Goal: Information Seeking & Learning: Find specific fact

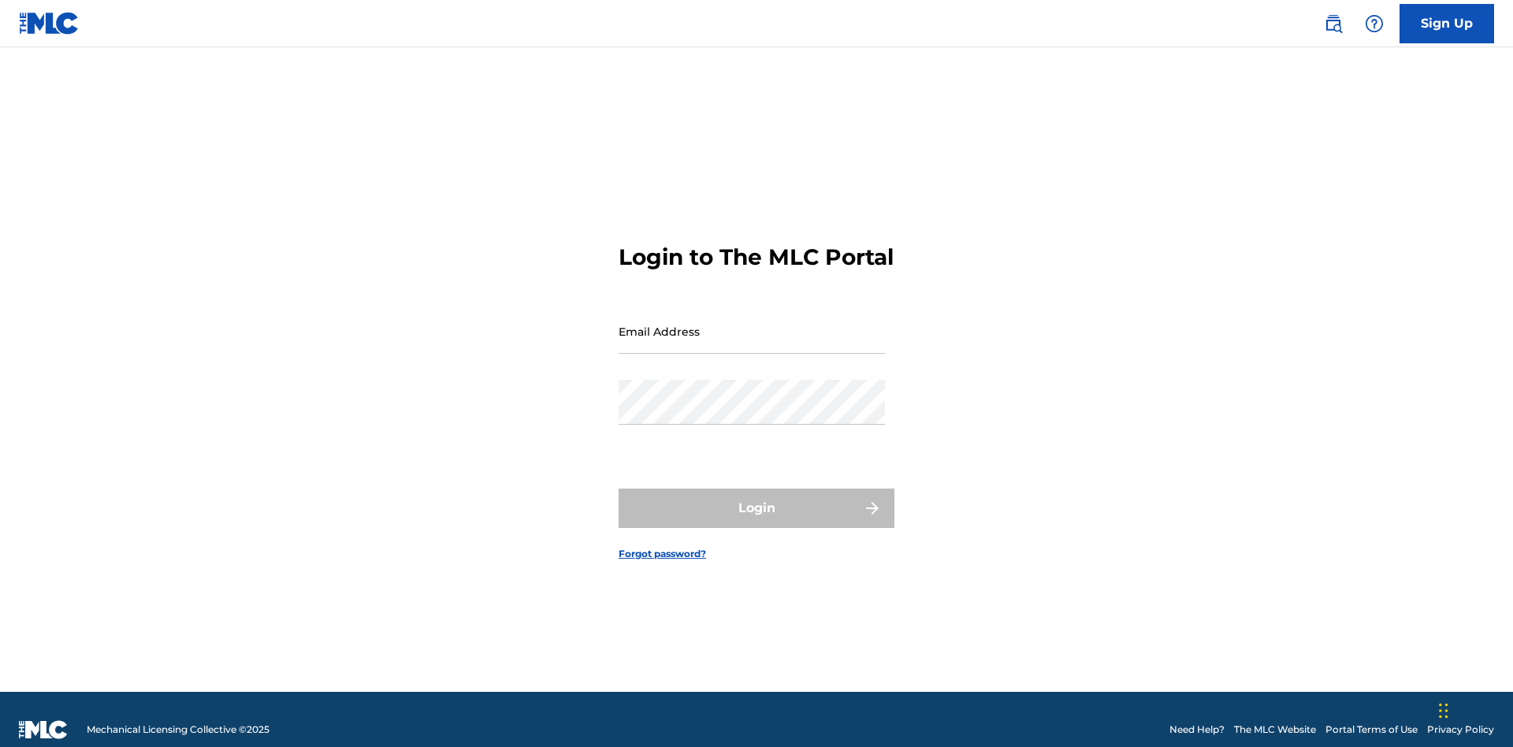
scroll to position [20, 0]
click at [752, 324] on input "Email Address" at bounding box center [752, 331] width 266 height 45
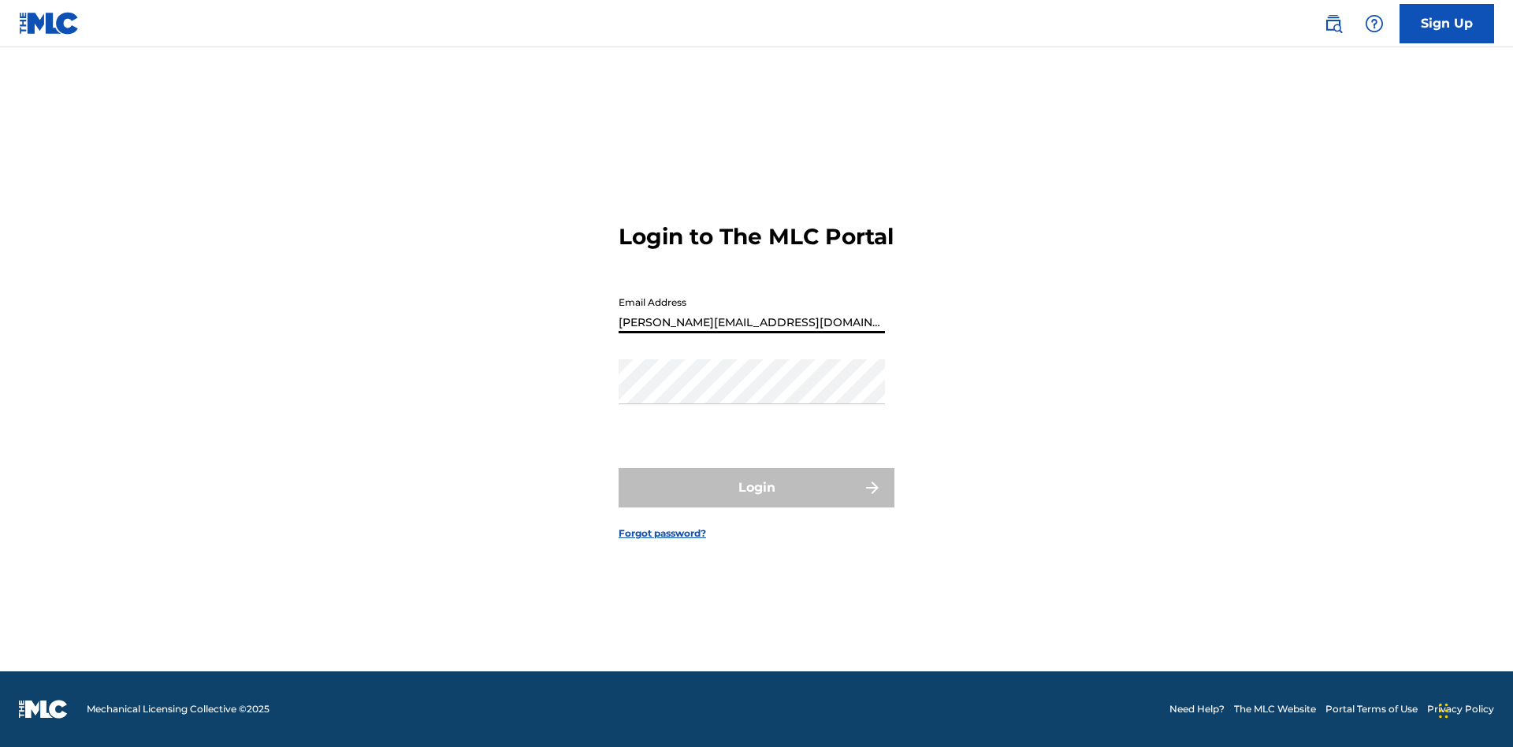
type input "[PERSON_NAME][EMAIL_ADDRESS][DOMAIN_NAME]"
click at [757, 501] on button "Login" at bounding box center [757, 487] width 276 height 39
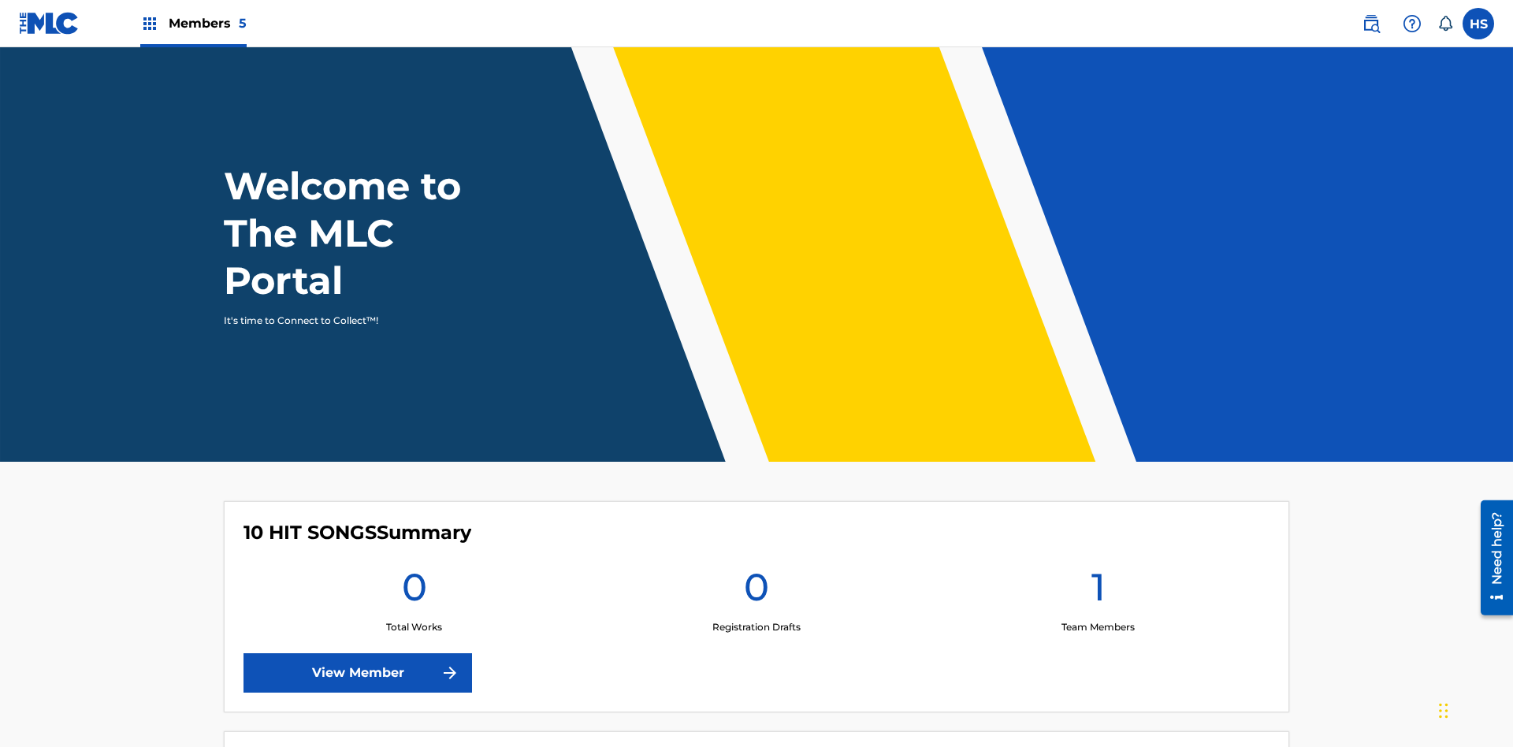
scroll to position [68, 0]
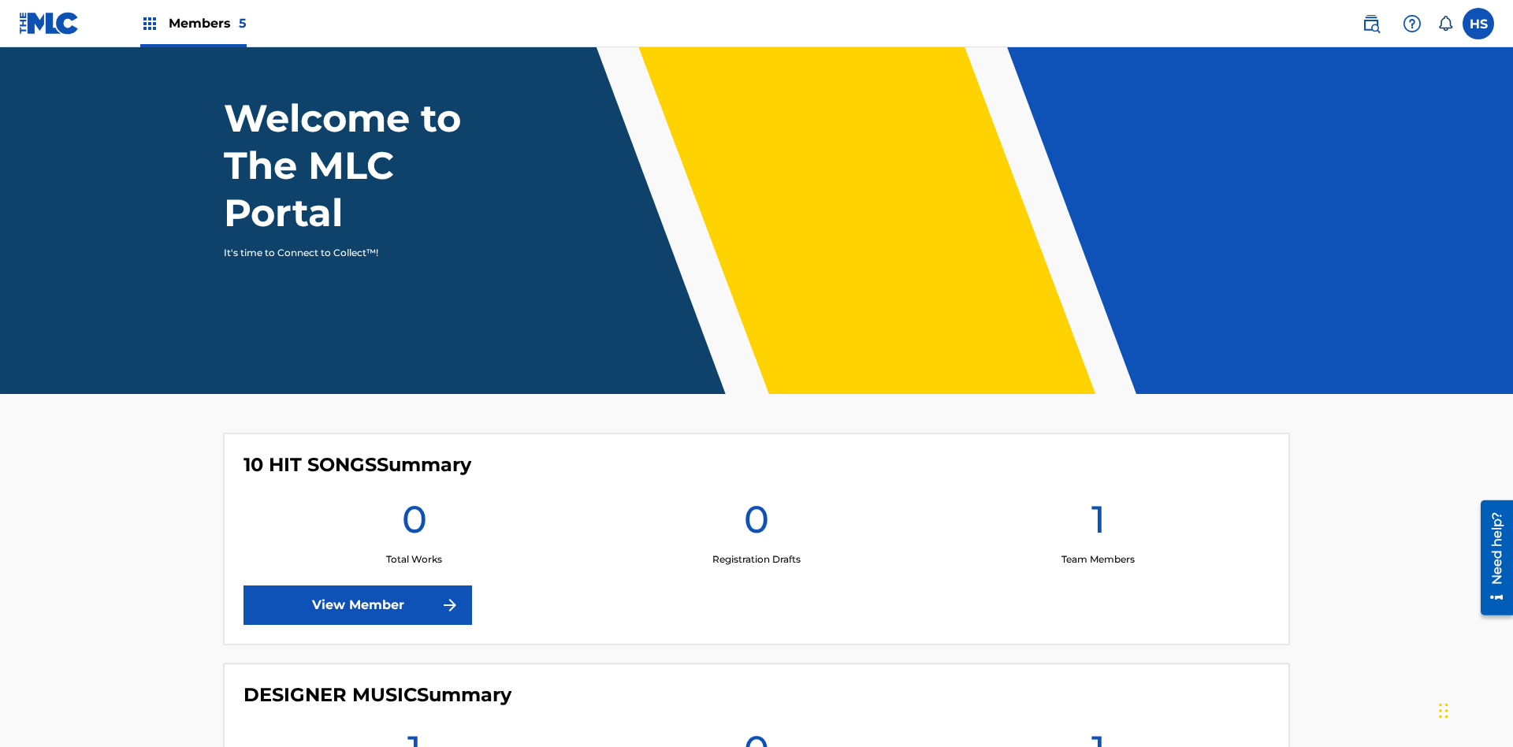
click at [192, 23] on span "Members 5" at bounding box center [208, 23] width 78 height 18
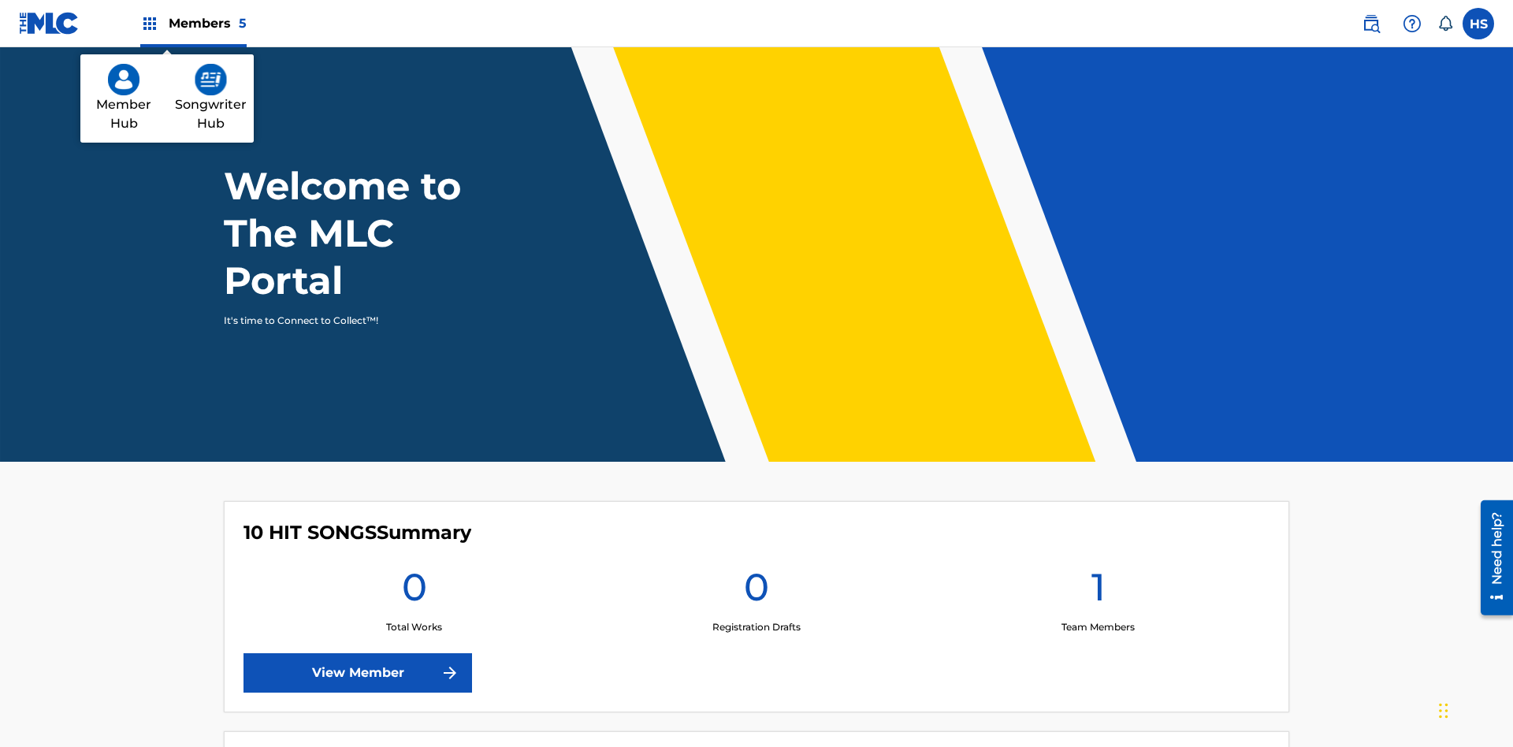
click at [210, 80] on img at bounding box center [211, 80] width 32 height 32
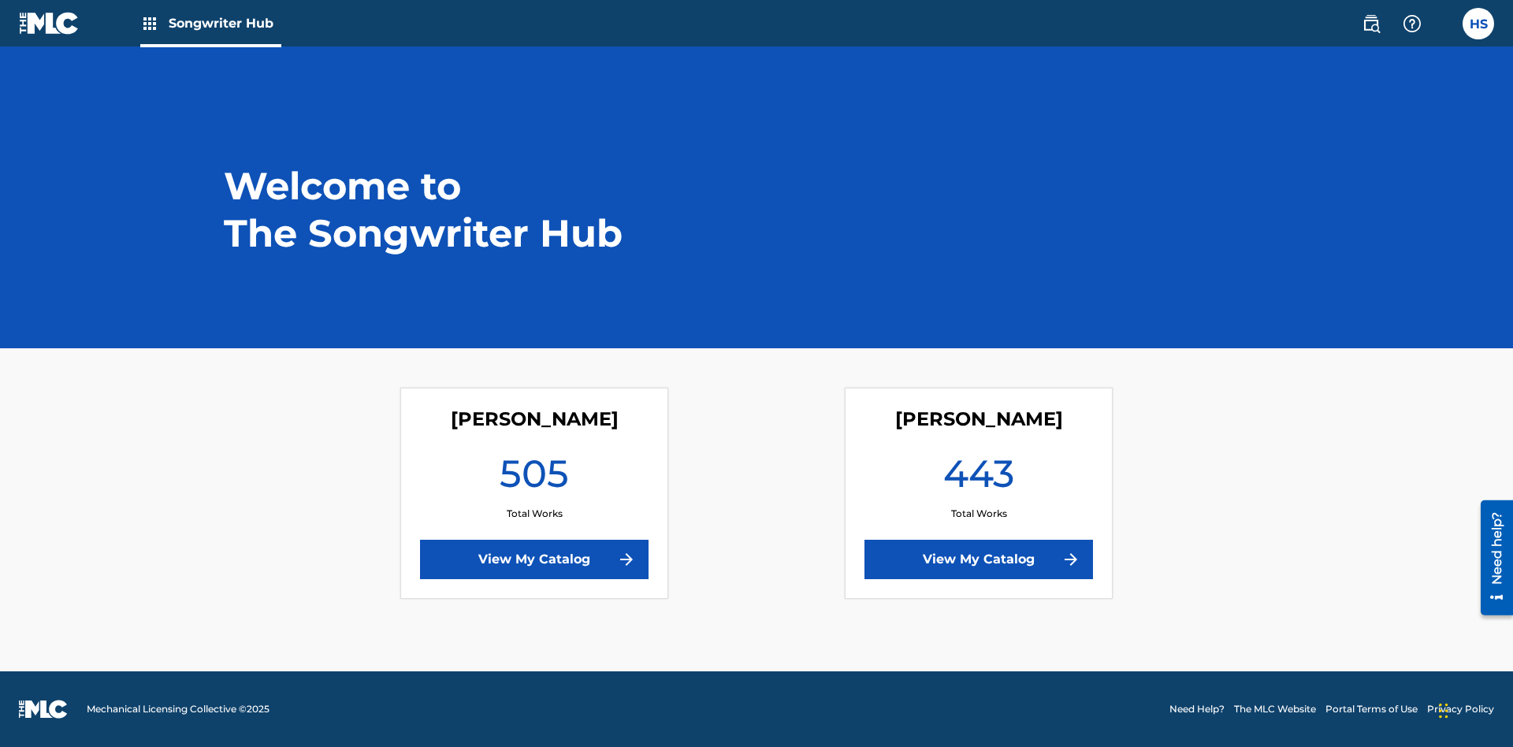
click at [979, 560] on link "View My Catalog" at bounding box center [979, 559] width 229 height 39
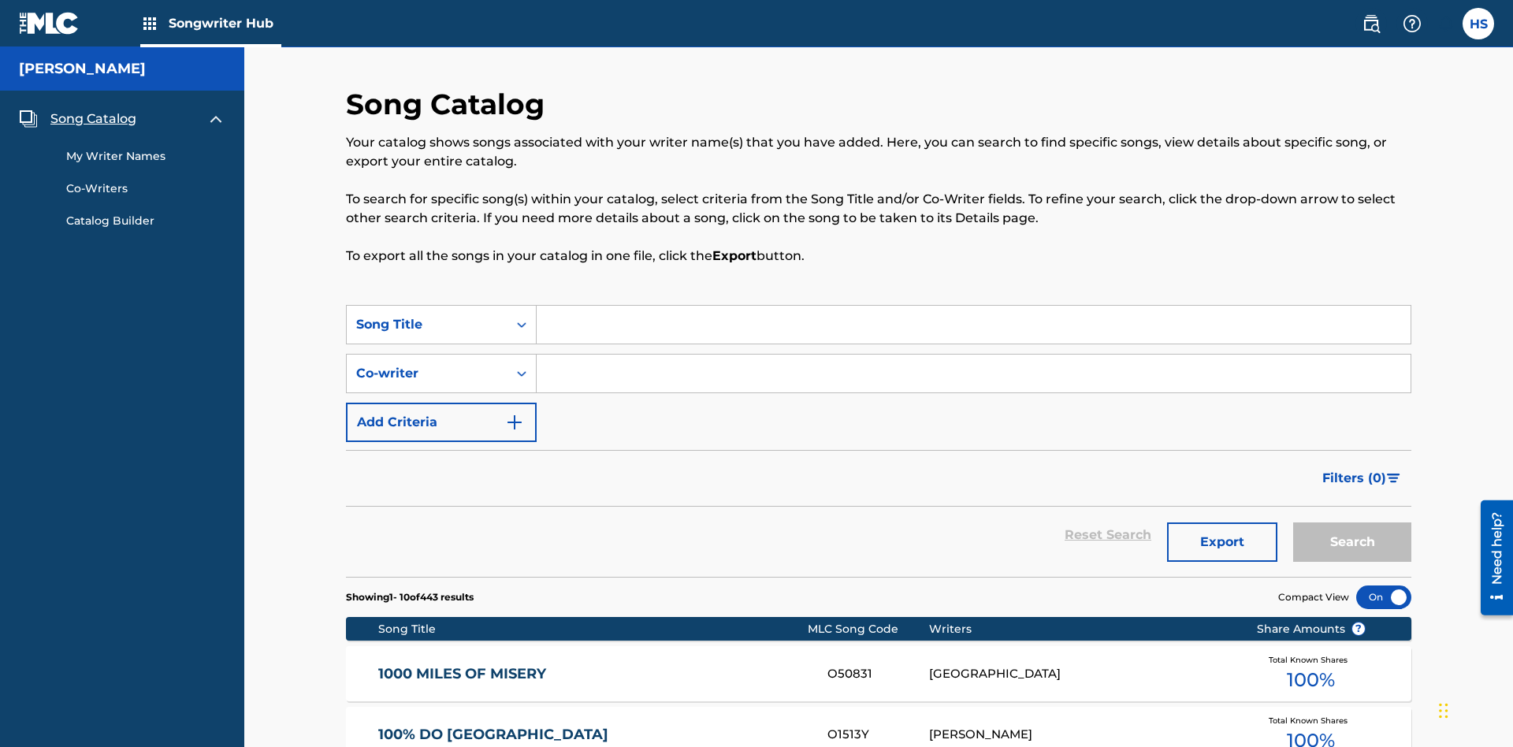
click at [93, 110] on span "Song Catalog" at bounding box center [93, 119] width 86 height 19
click at [427, 315] on div "Song Title" at bounding box center [427, 324] width 142 height 19
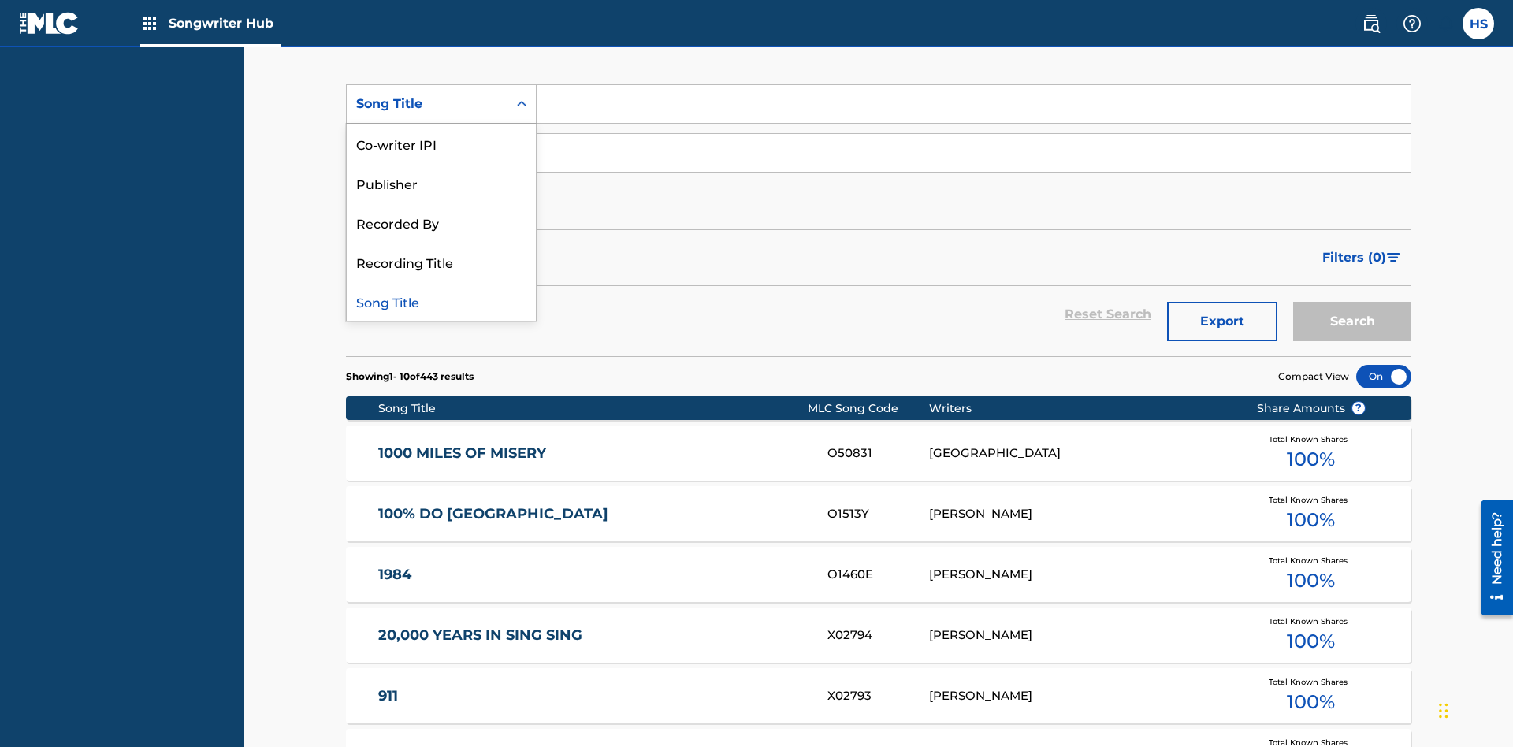
click at [441, 301] on div "Song Title" at bounding box center [441, 300] width 189 height 39
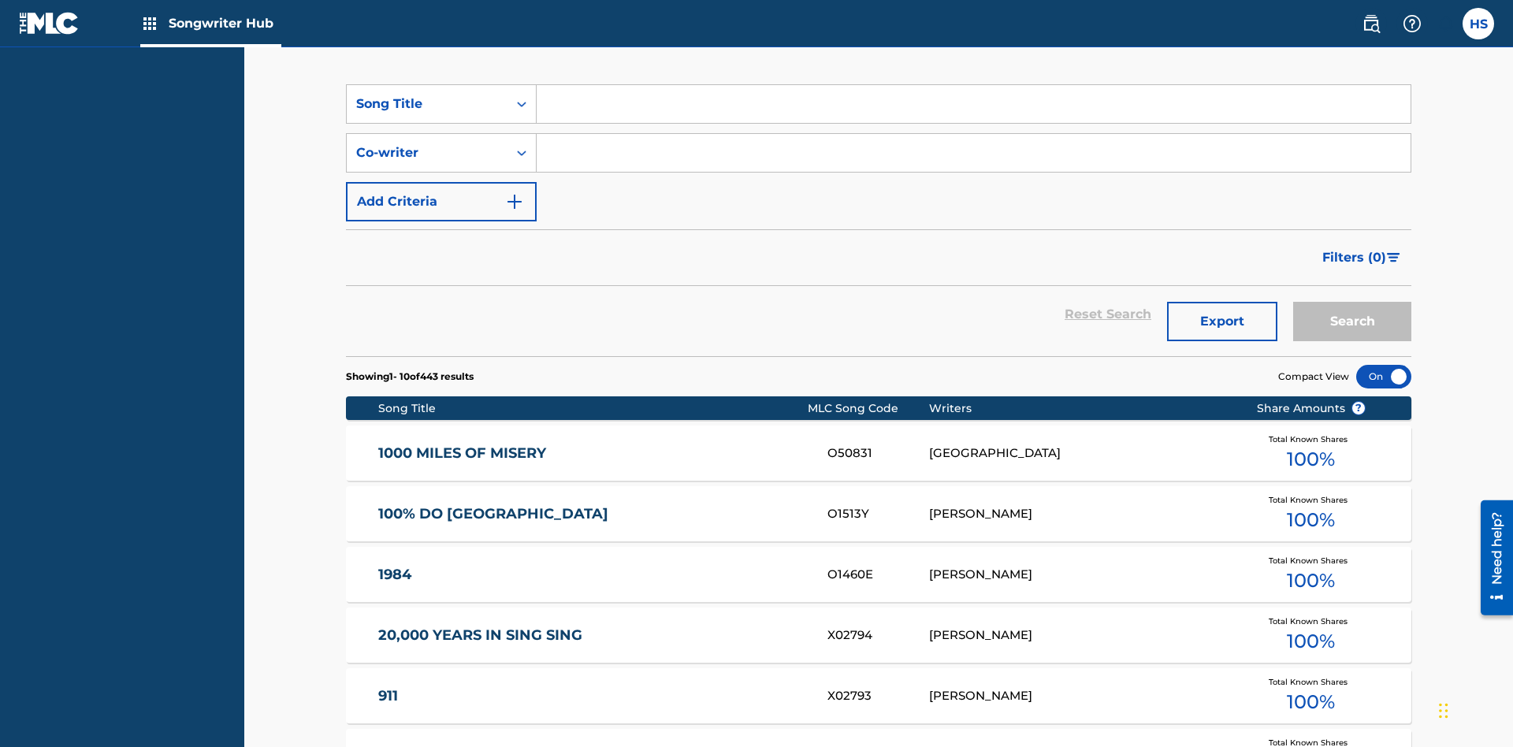
click at [973, 113] on input "Search Form" at bounding box center [974, 104] width 874 height 38
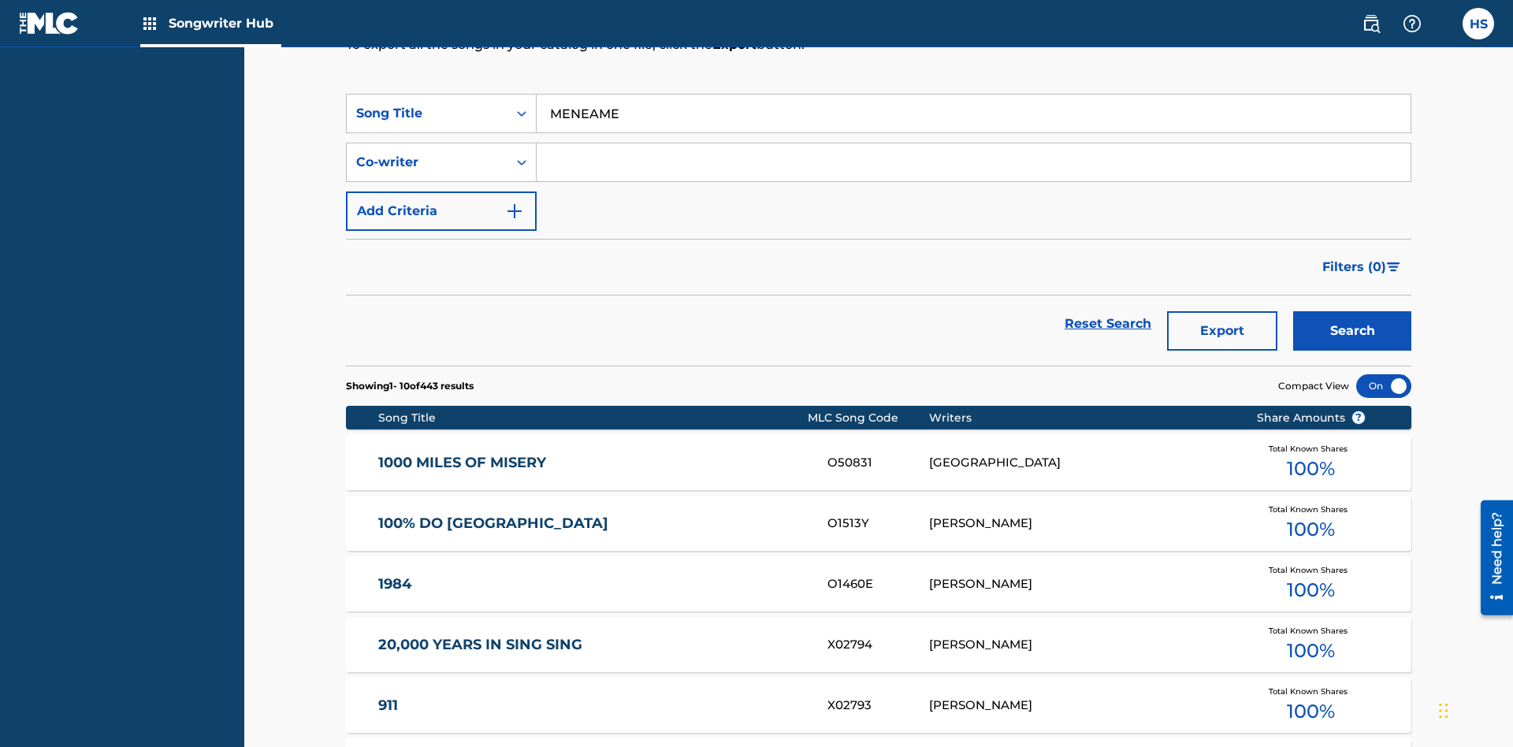
type input "MENEAME"
click at [1352, 311] on button "Search" at bounding box center [1352, 330] width 118 height 39
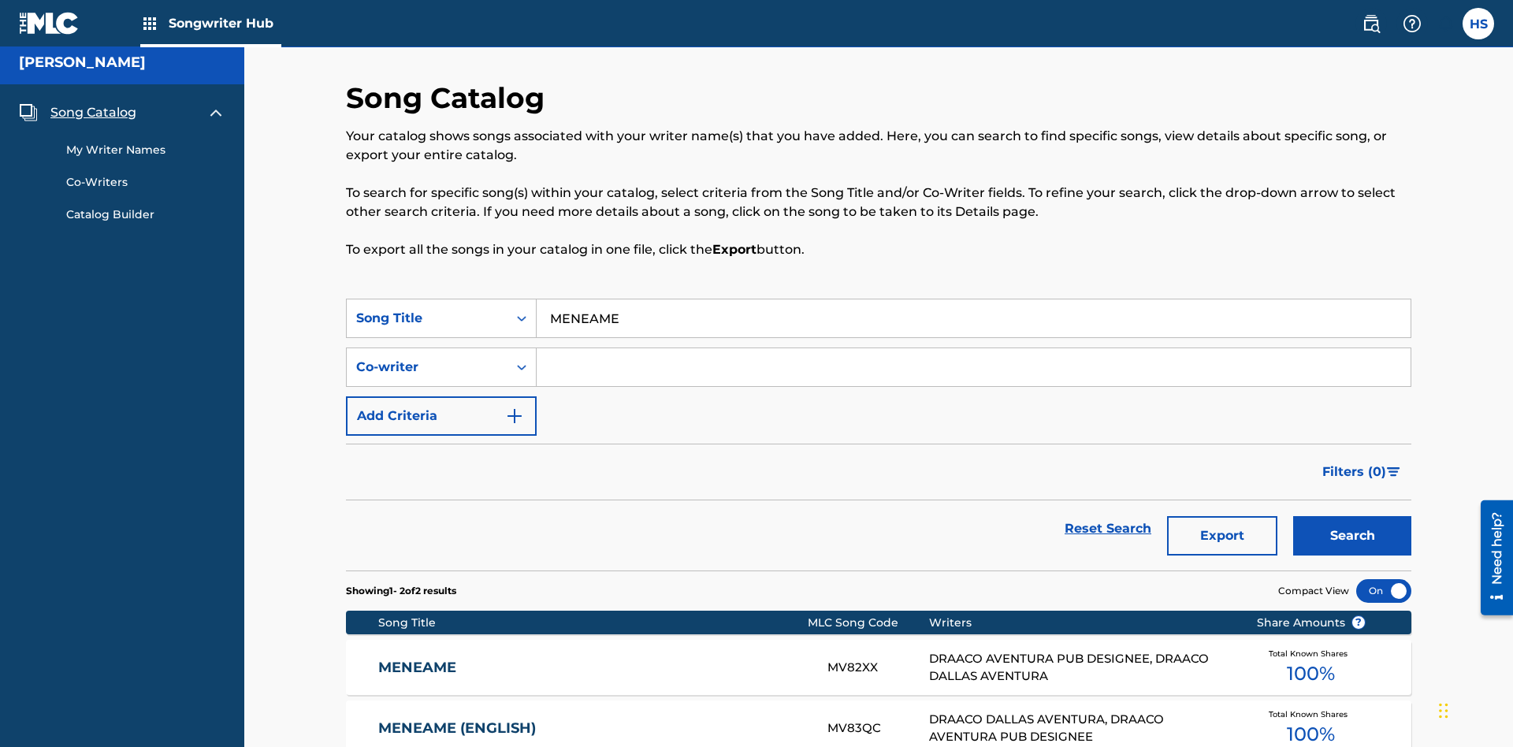
scroll to position [165, 0]
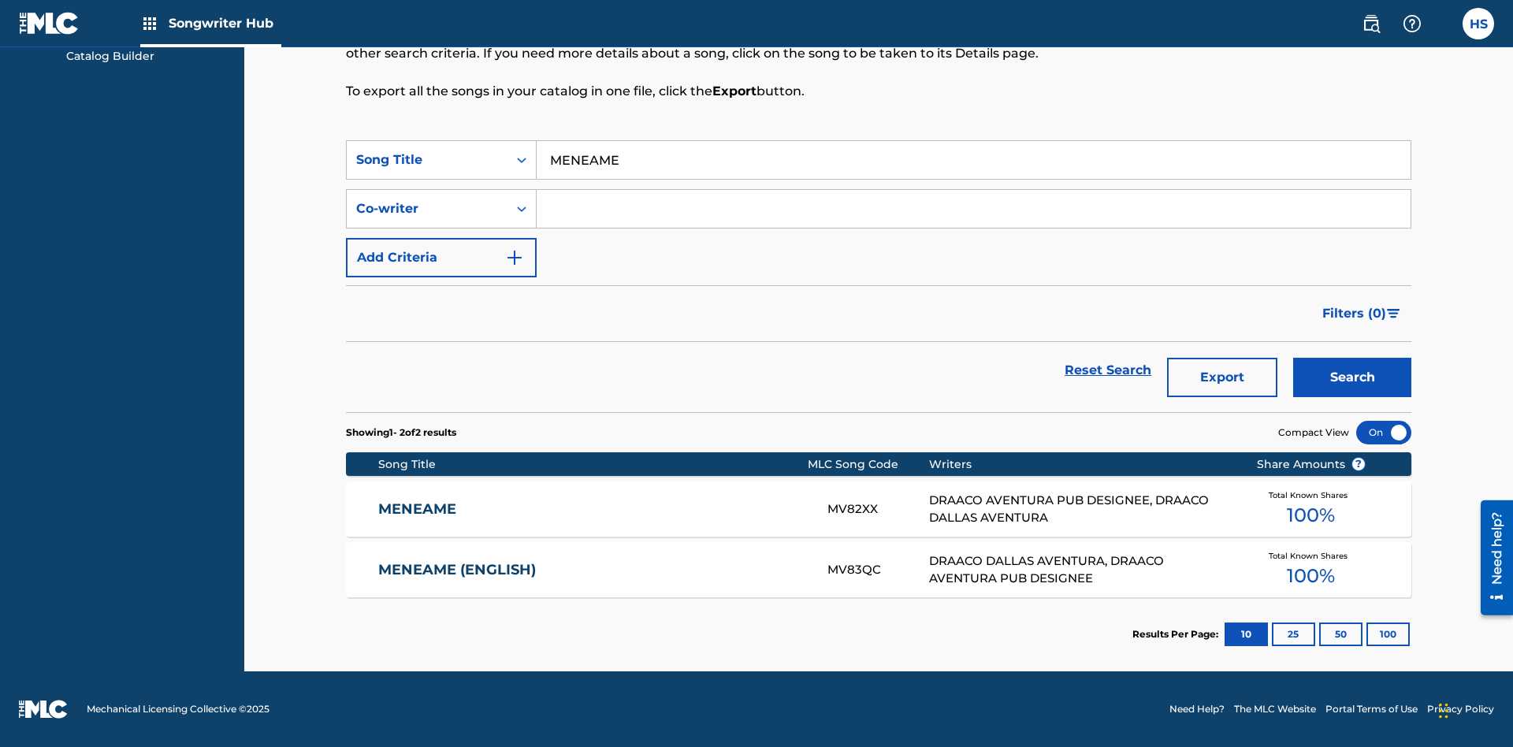
click at [973, 160] on input "MENEAME" at bounding box center [974, 160] width 874 height 38
click at [427, 209] on div "Co-writer" at bounding box center [427, 208] width 142 height 19
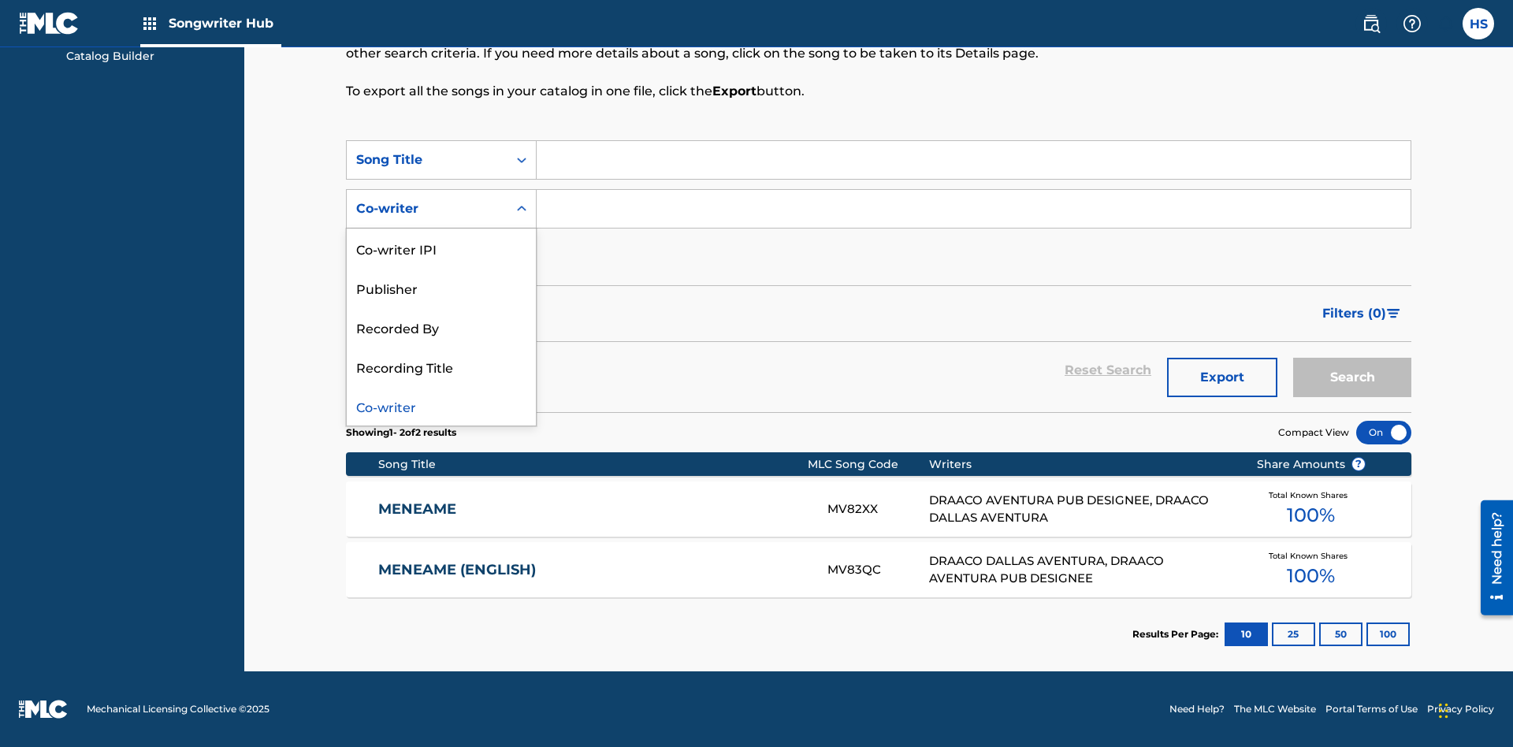
click at [441, 406] on div "Co-writer" at bounding box center [441, 405] width 189 height 39
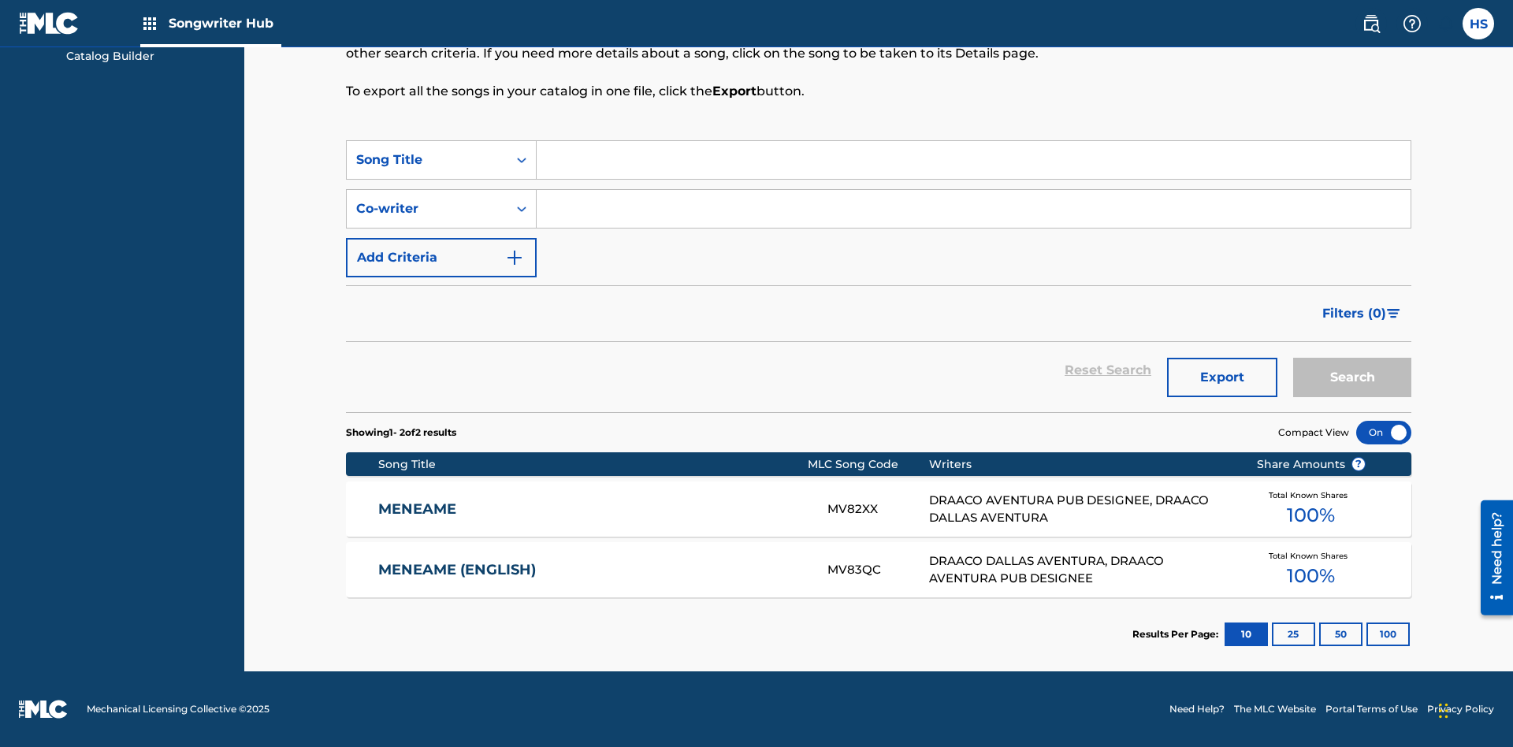
click at [973, 209] on input "Search Form" at bounding box center [974, 209] width 874 height 38
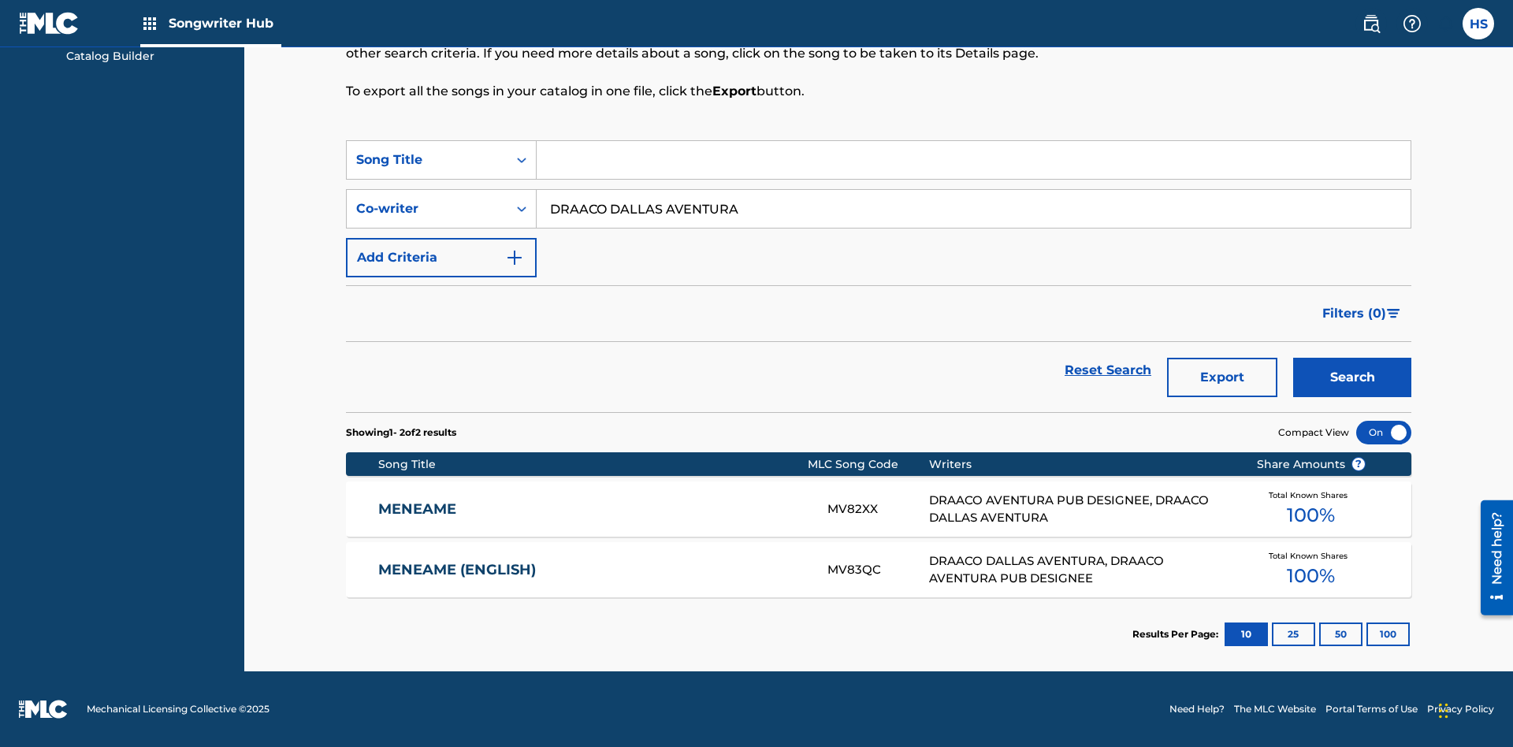
type input "DRAACO DALLAS AVENTURA"
click at [1352, 377] on button "Search" at bounding box center [1352, 377] width 118 height 39
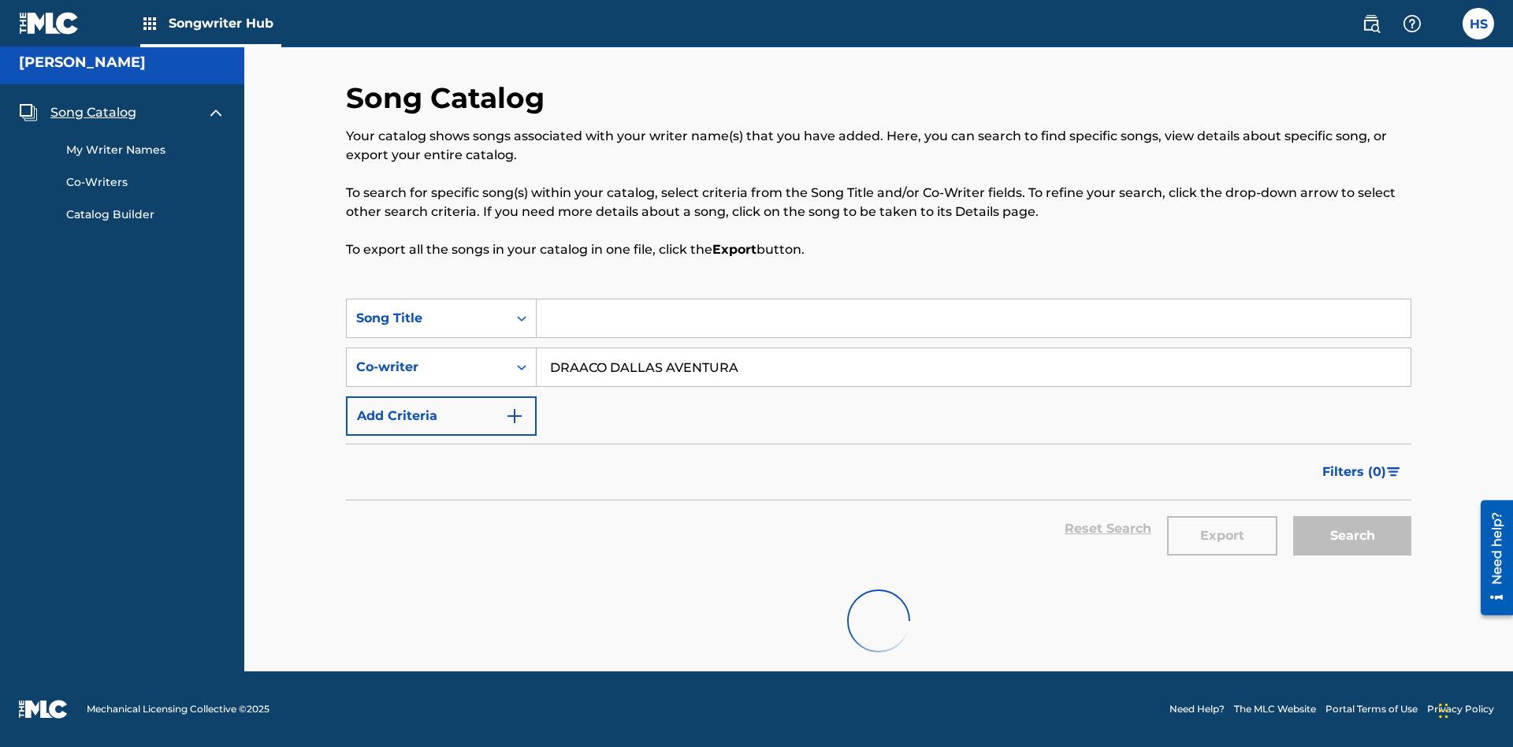
click at [973, 348] on input "DRAACO DALLAS AVENTURA" at bounding box center [974, 367] width 874 height 38
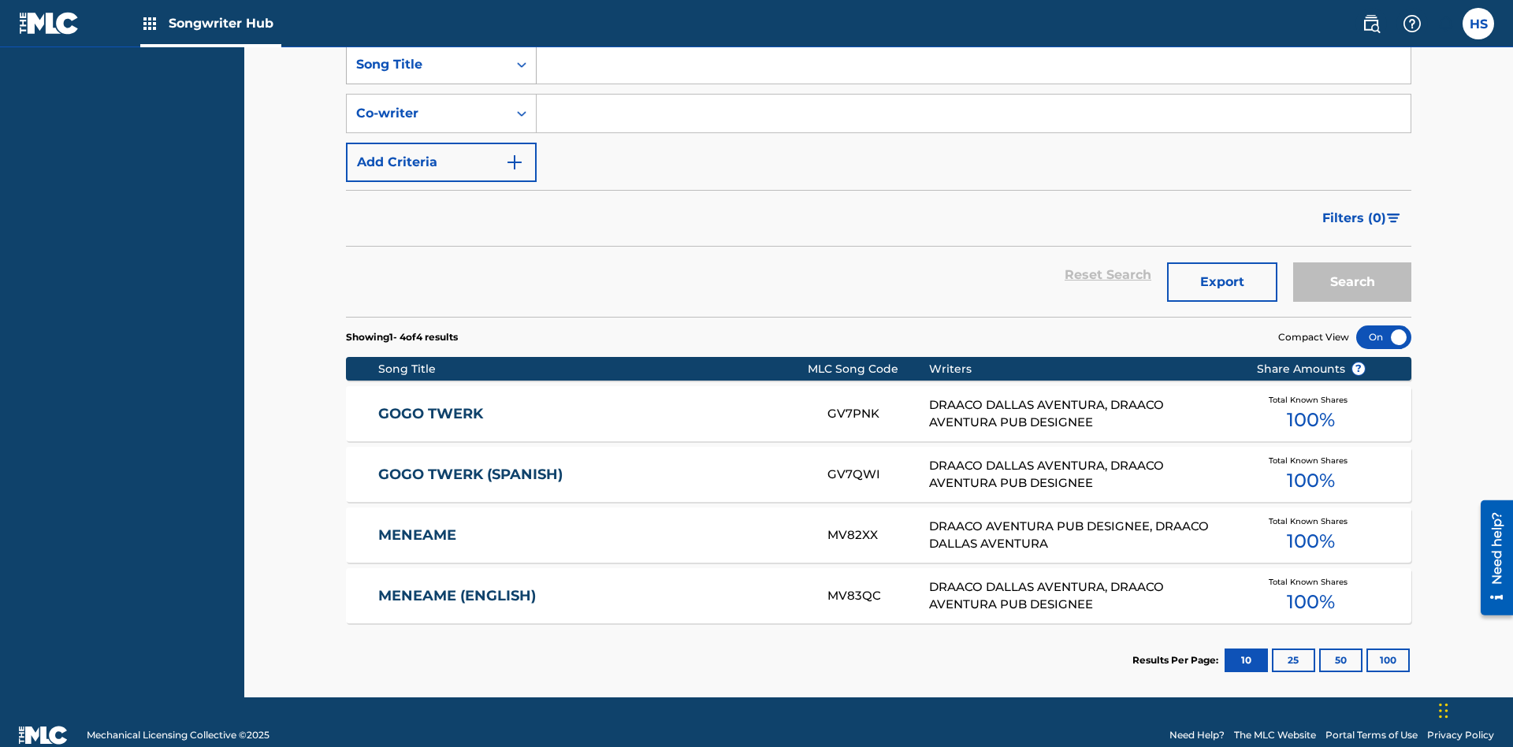
click at [427, 74] on div "Song Title" at bounding box center [427, 64] width 142 height 19
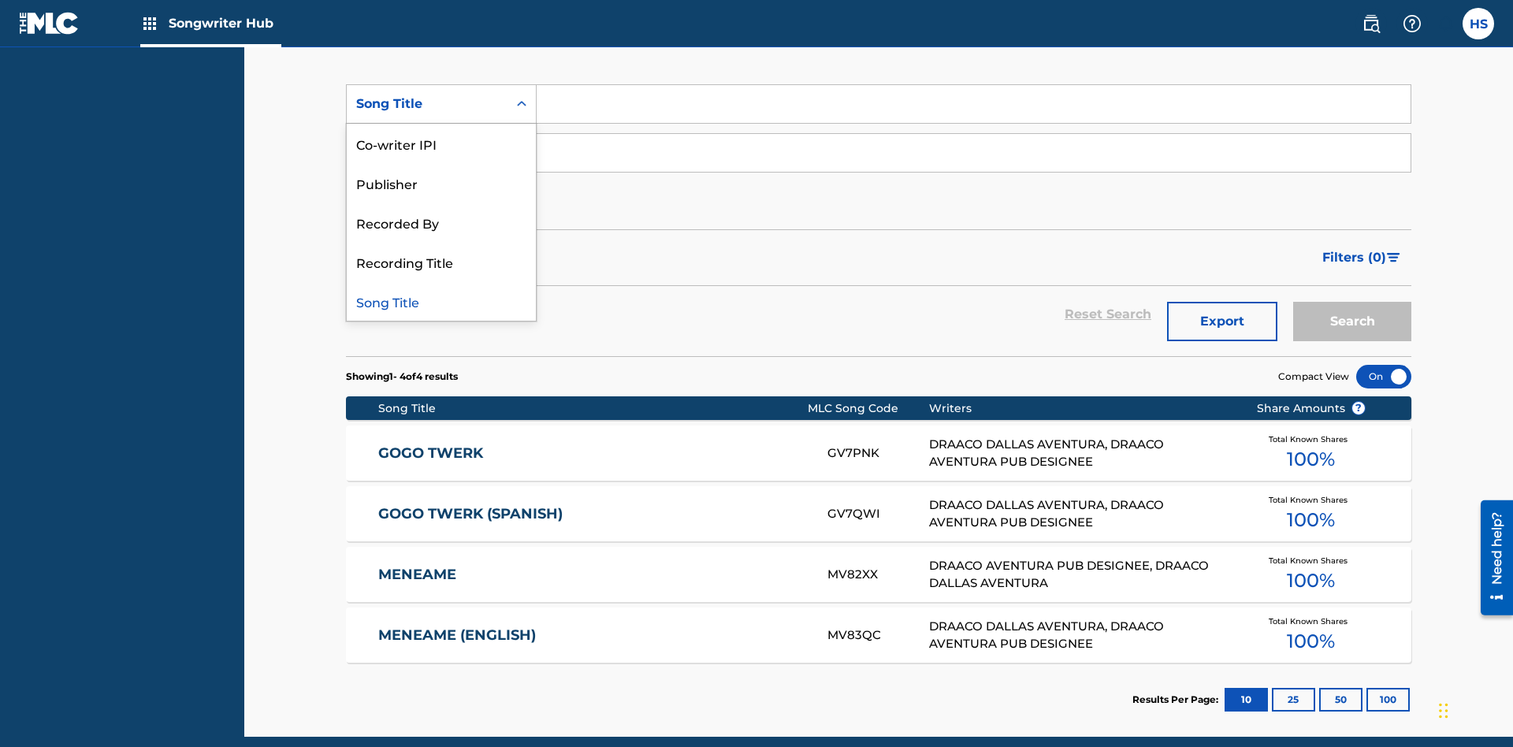
click at [441, 143] on div "Co-writer IPI" at bounding box center [441, 143] width 189 height 39
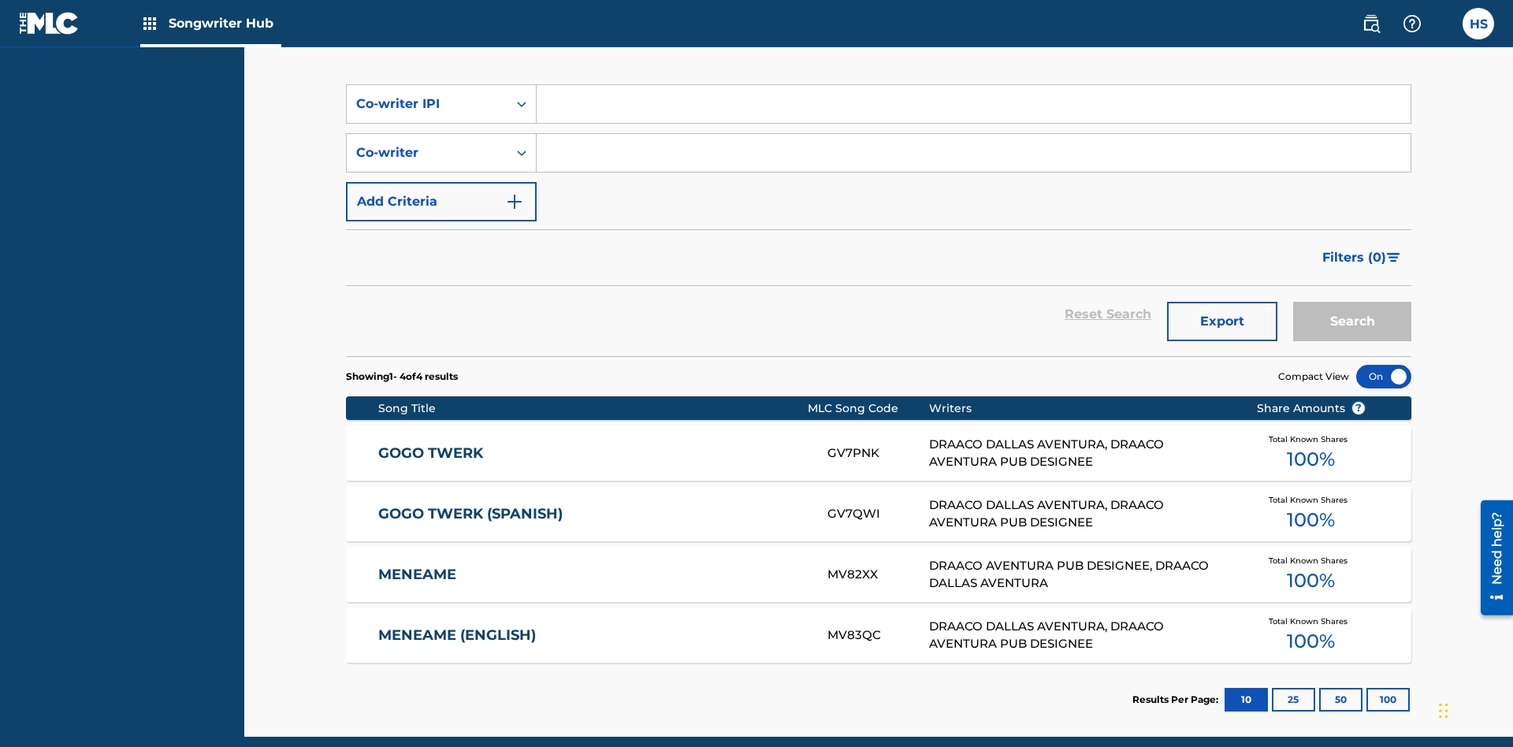
scroll to position [211, 0]
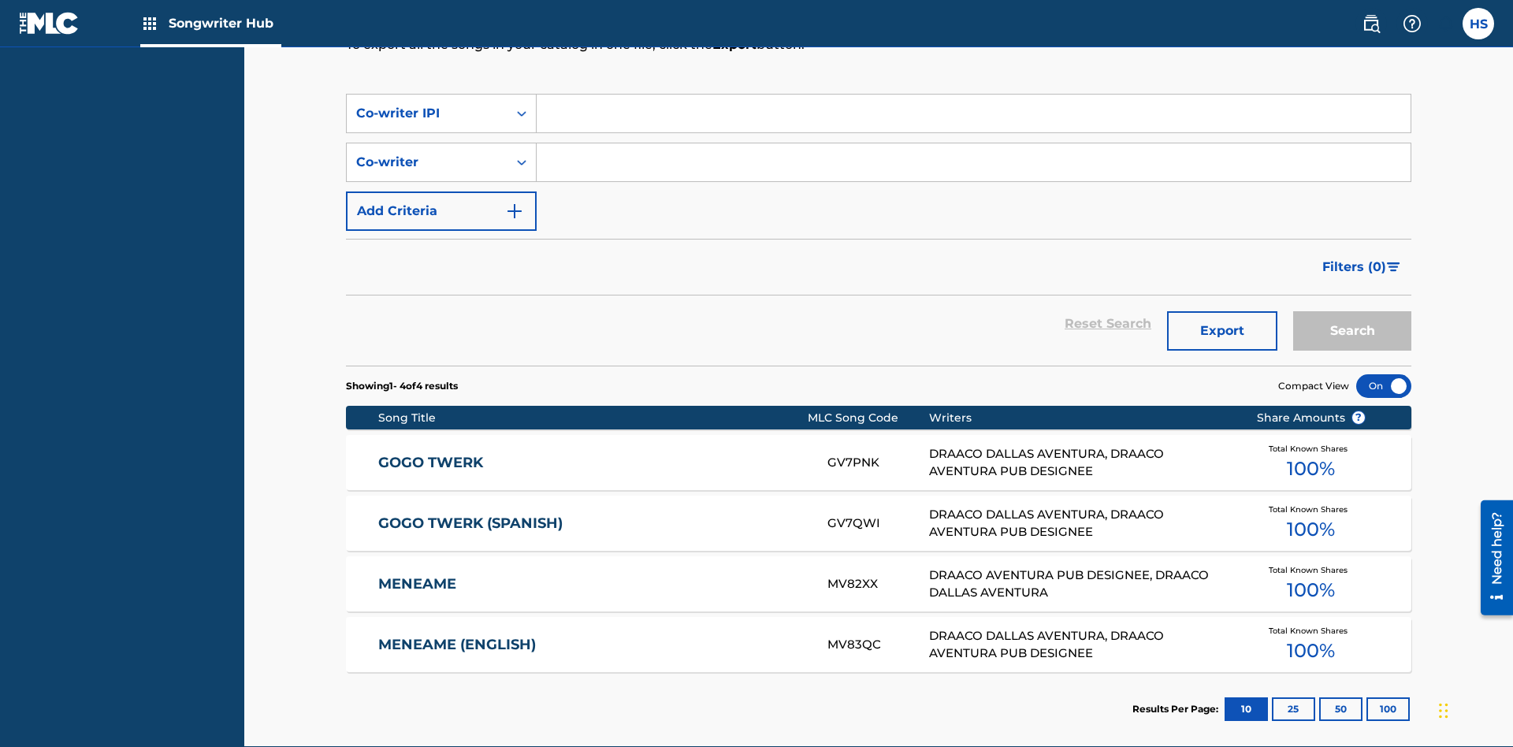
click at [973, 113] on input "Search Form" at bounding box center [974, 114] width 874 height 38
type input "00766422818"
click at [1352, 311] on button "Search" at bounding box center [1352, 330] width 118 height 39
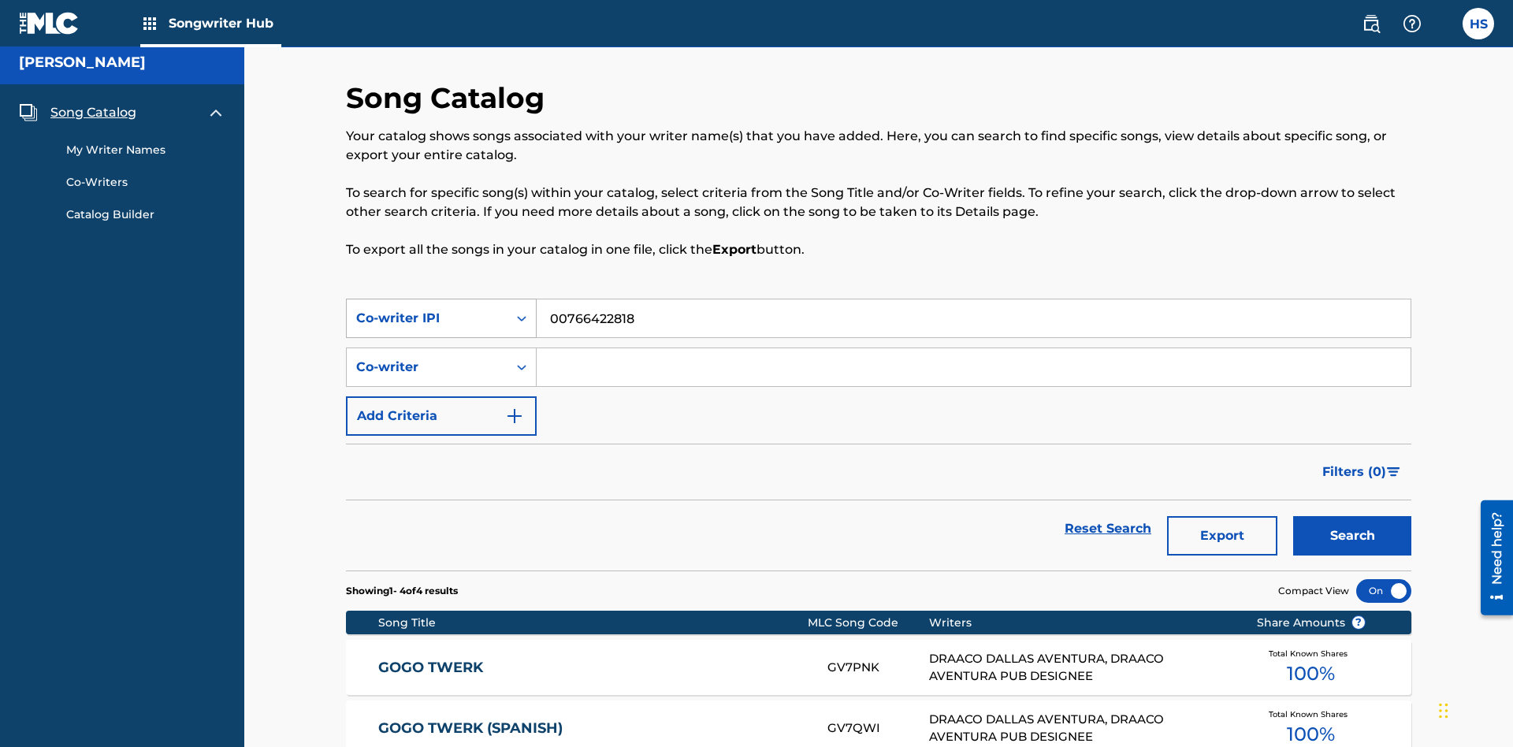
click at [427, 309] on div "Co-writer IPI" at bounding box center [427, 318] width 142 height 19
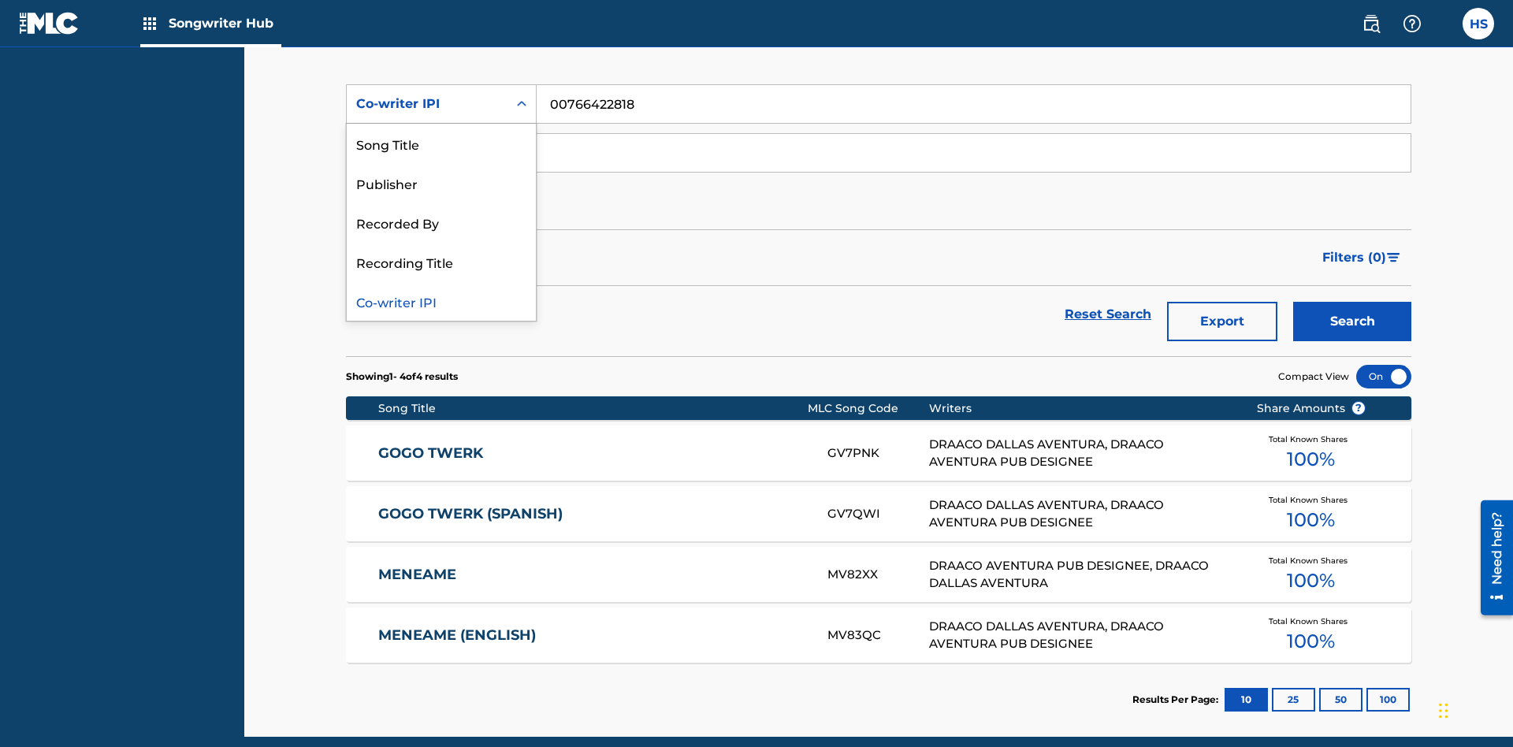
click at [441, 222] on div "Recorded By" at bounding box center [441, 222] width 189 height 39
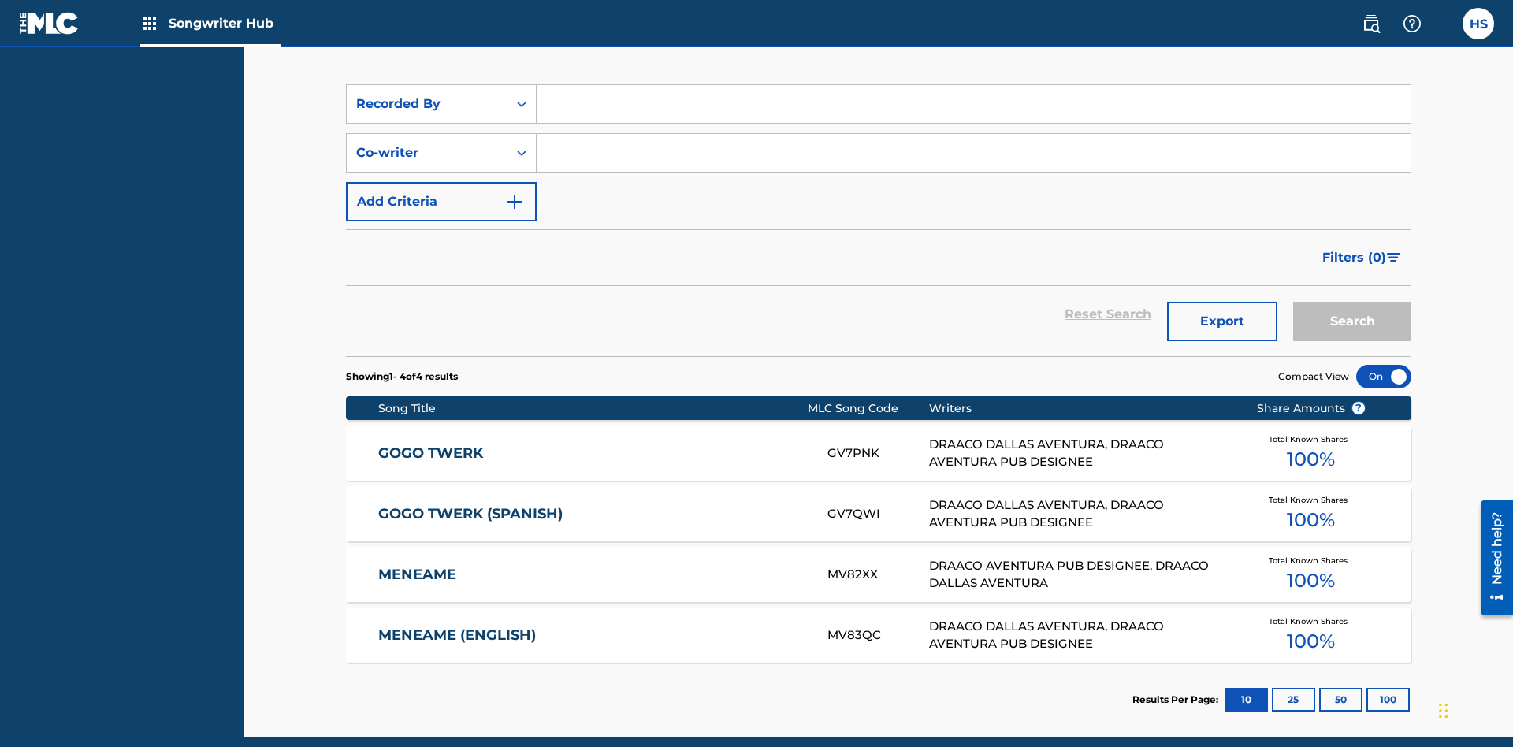
click at [973, 113] on input "Search Form" at bounding box center [974, 104] width 874 height 38
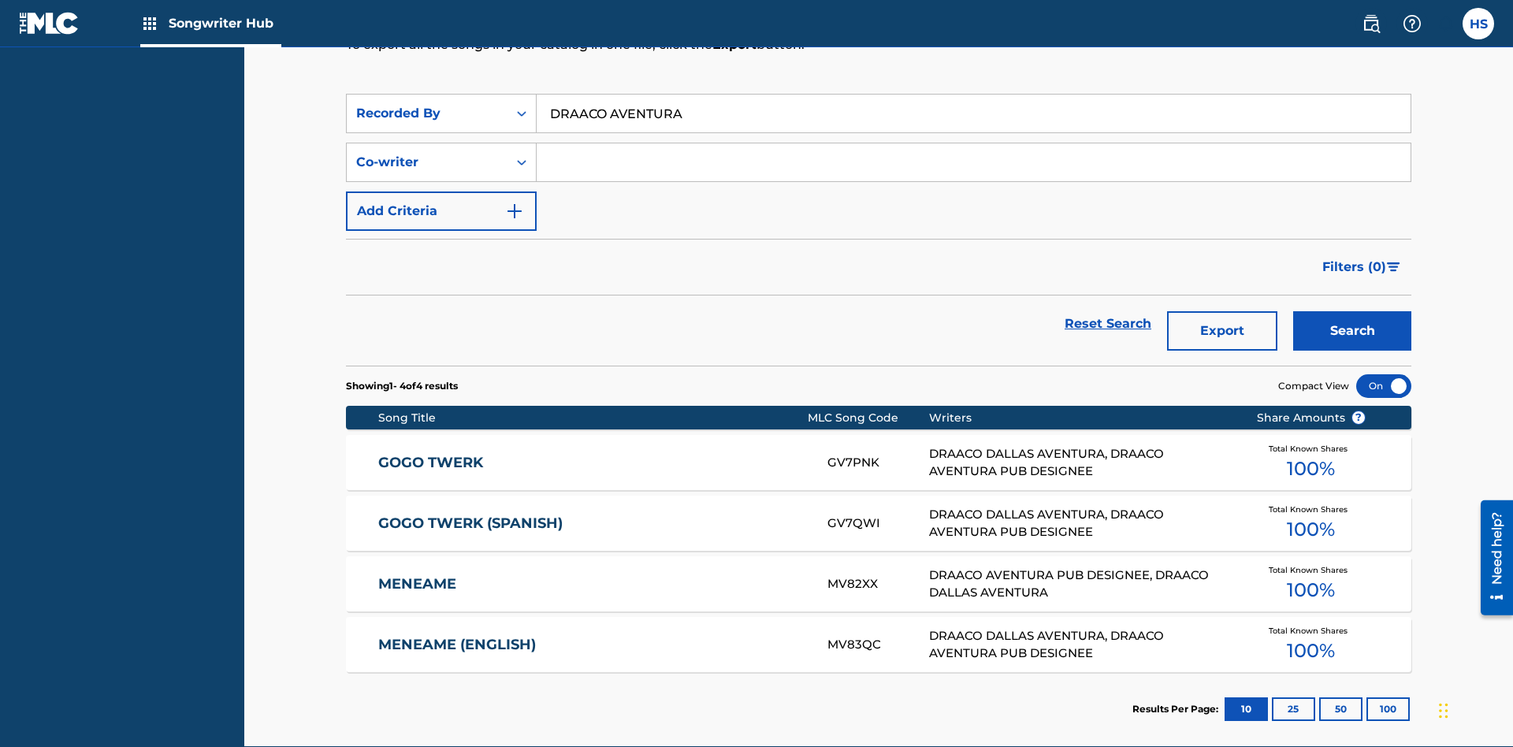
type input "DRAACO AVENTURA"
click at [1352, 311] on button "Search" at bounding box center [1352, 330] width 118 height 39
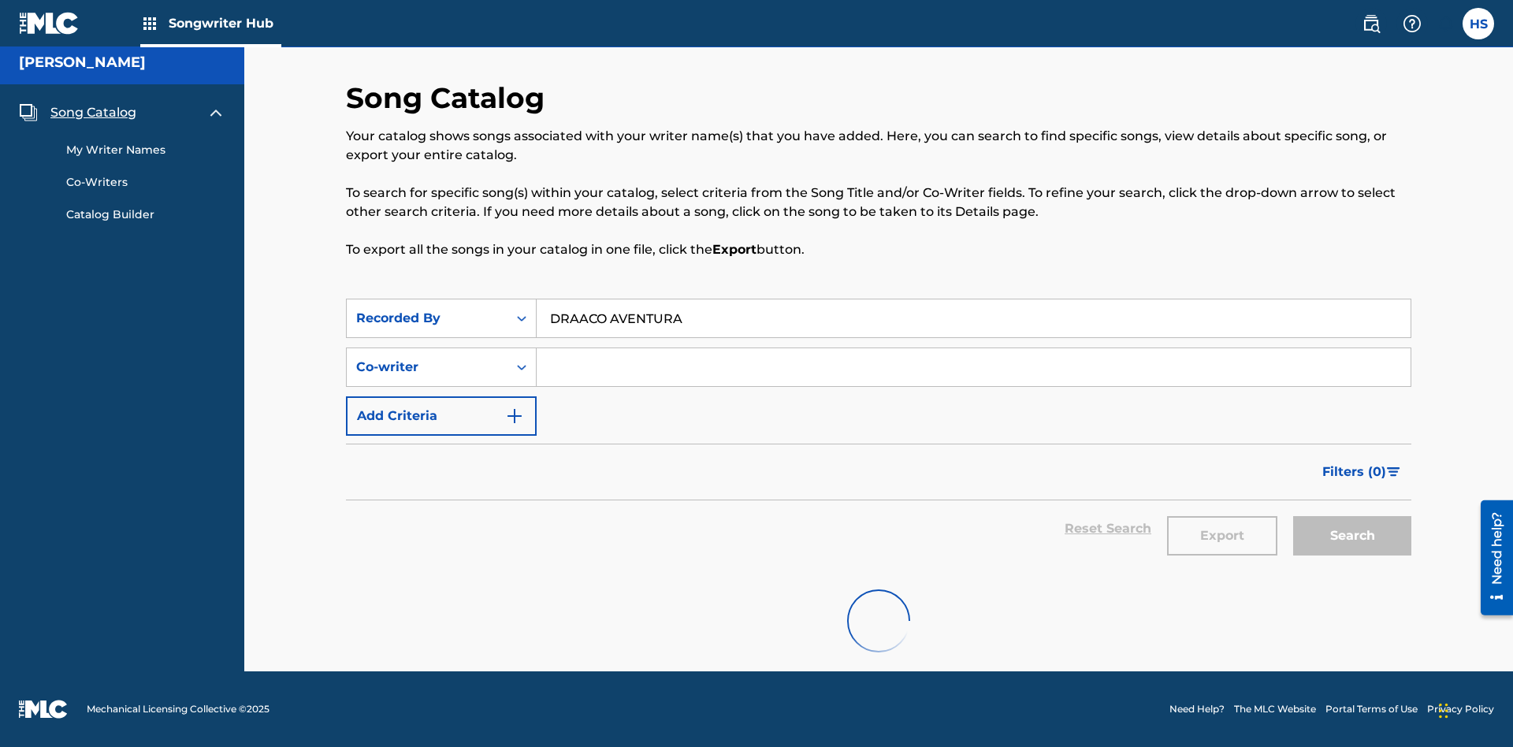
scroll to position [221, 0]
click at [427, 309] on div "Recorded By" at bounding box center [427, 318] width 142 height 19
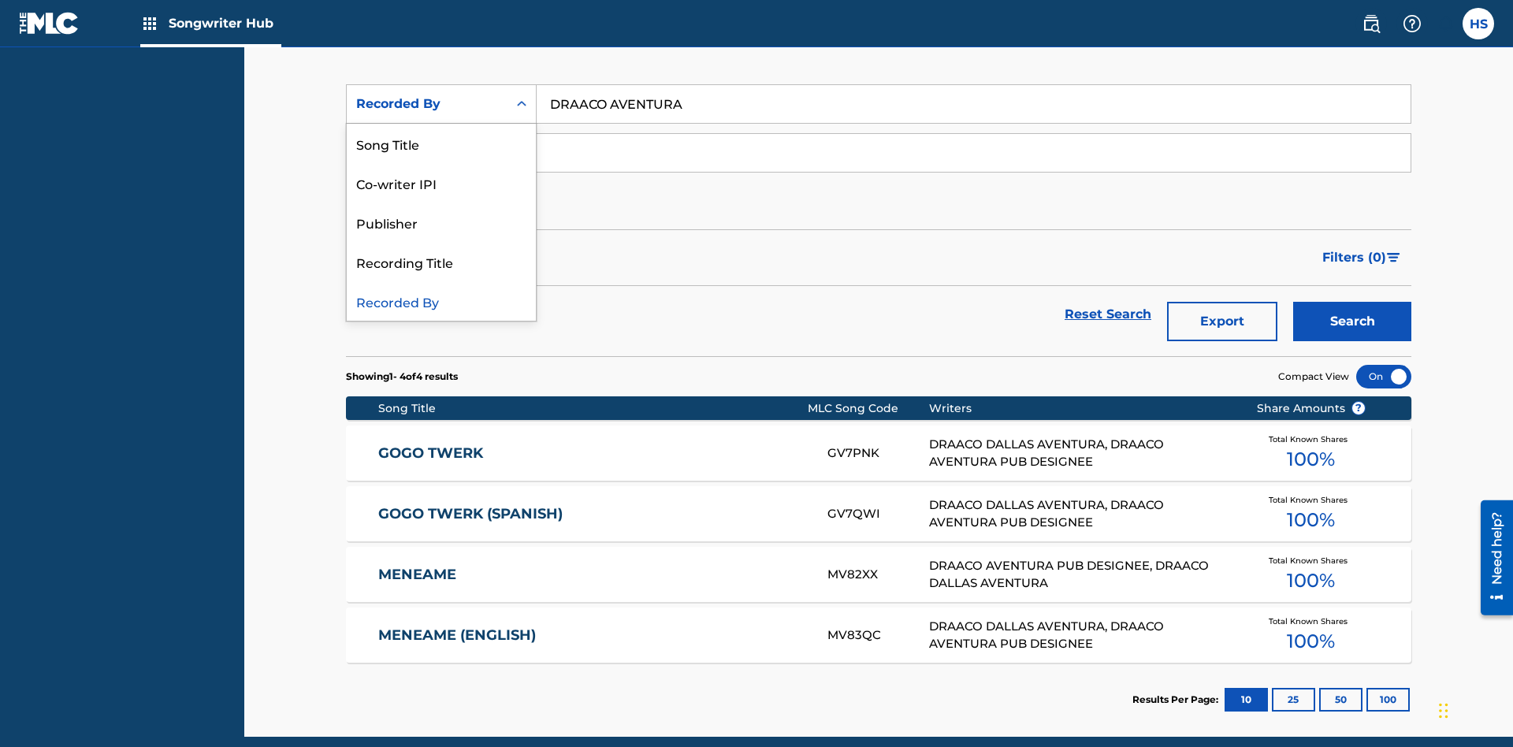
click at [441, 222] on div "Publisher" at bounding box center [441, 222] width 189 height 39
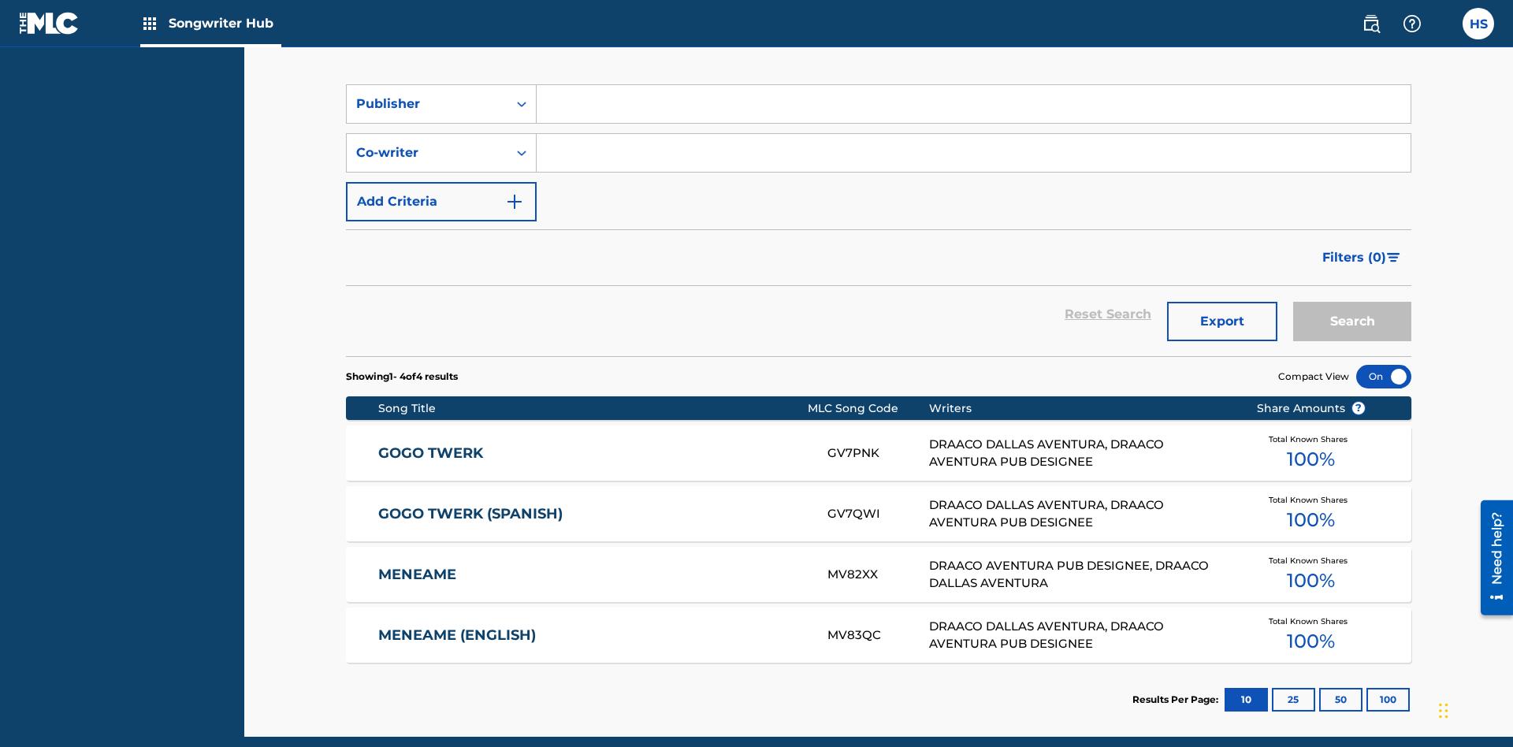
click at [973, 113] on input "Search Form" at bounding box center [974, 104] width 874 height 38
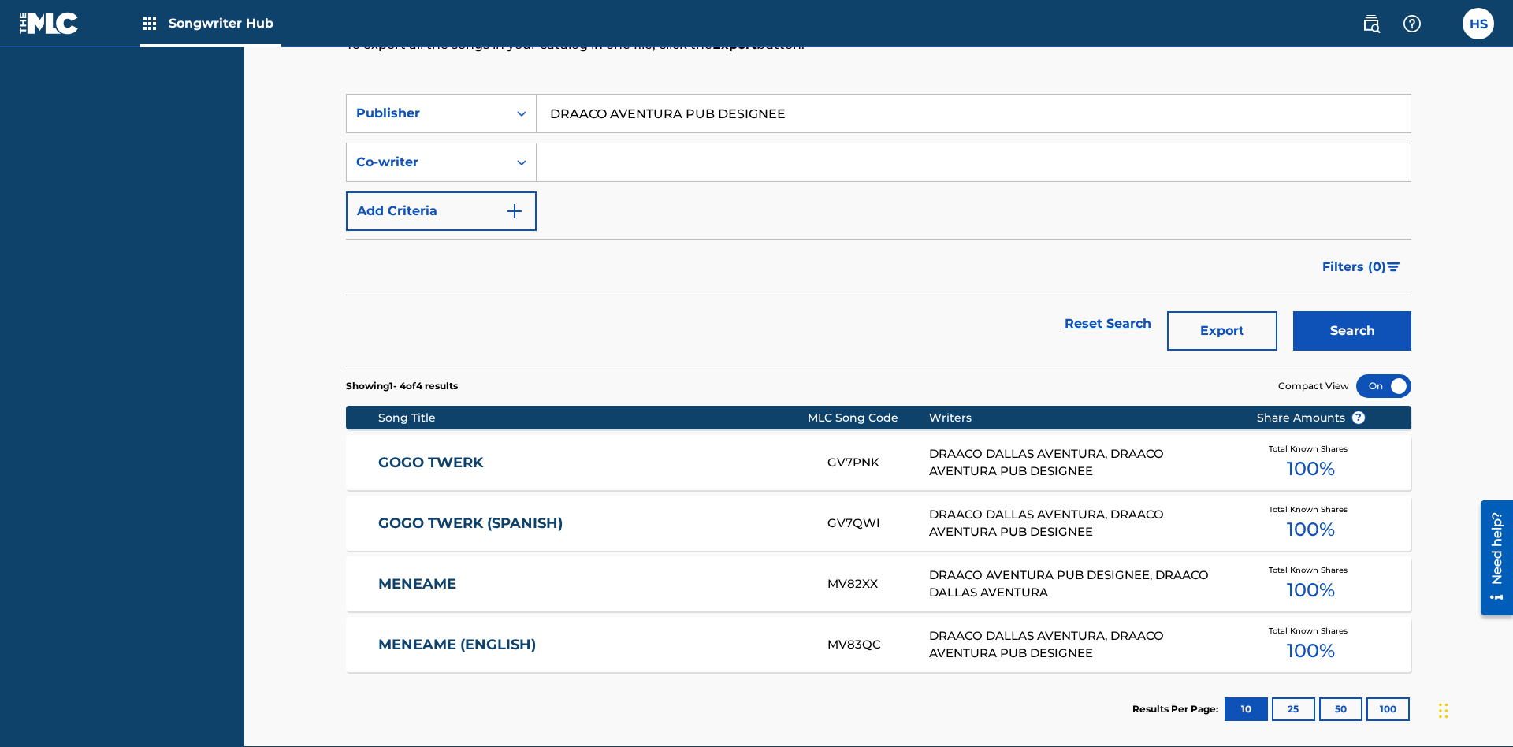
type input "DRAACO AVENTURA PUB DESIGNEE"
click at [1352, 311] on button "Search" at bounding box center [1352, 330] width 118 height 39
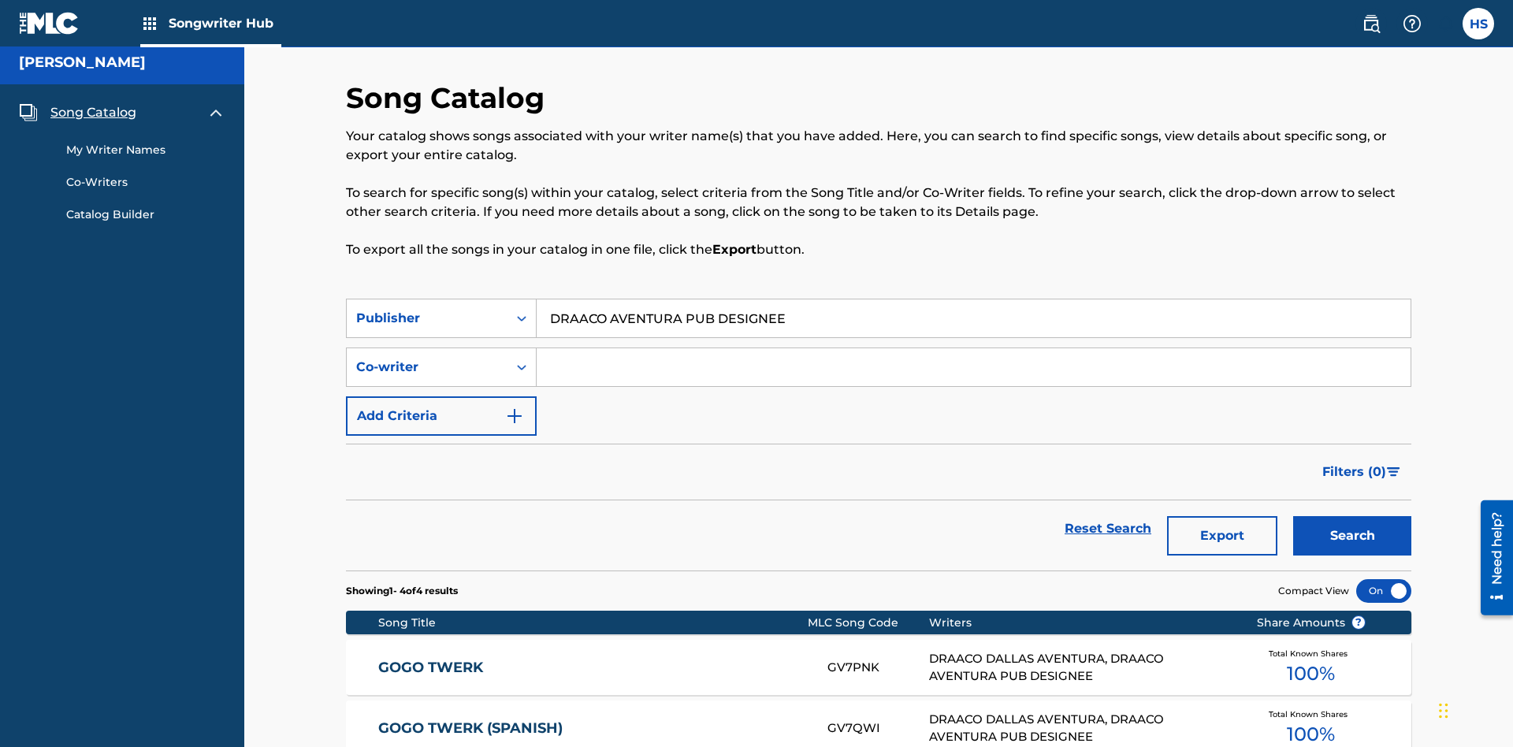
scroll to position [221, 0]
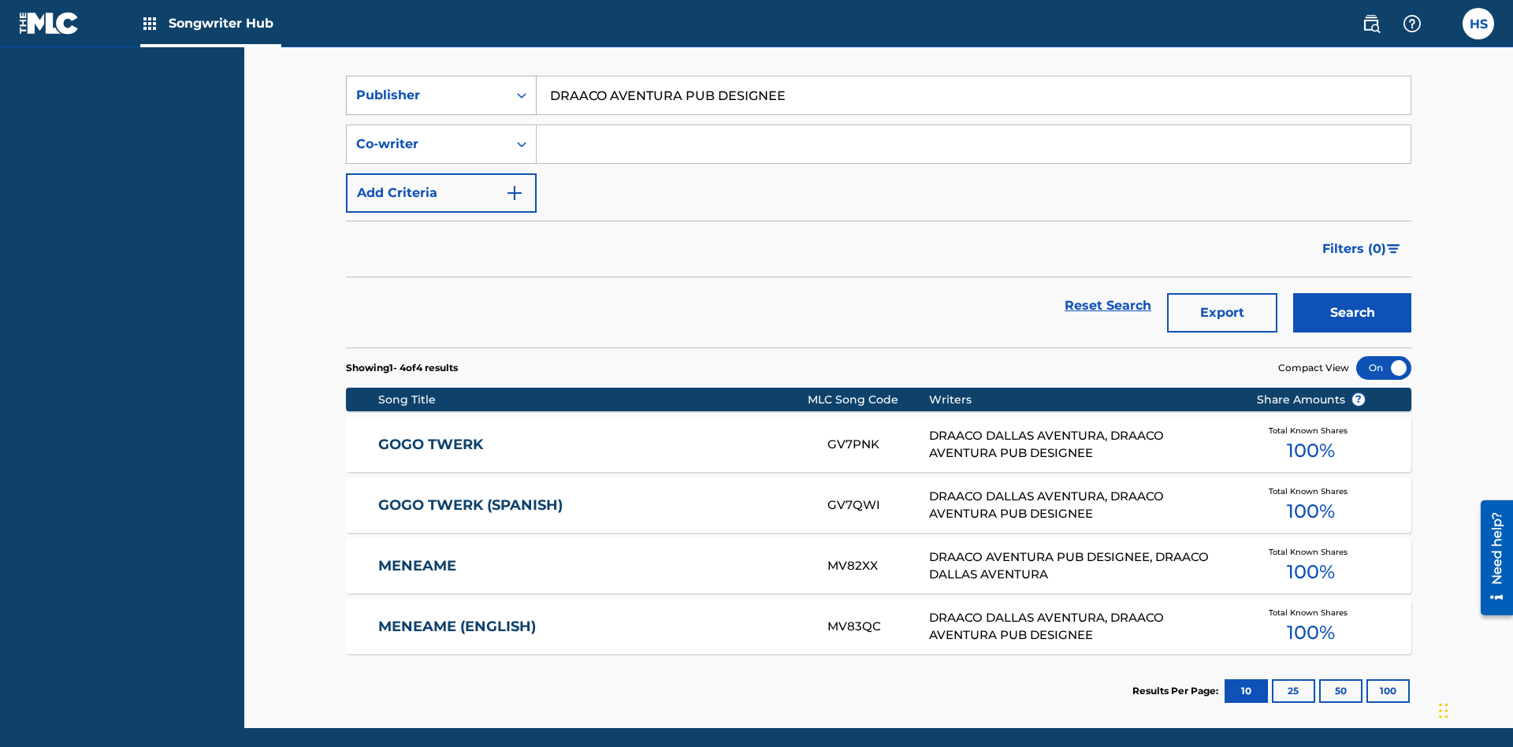
click at [427, 104] on div "Publisher" at bounding box center [427, 95] width 142 height 19
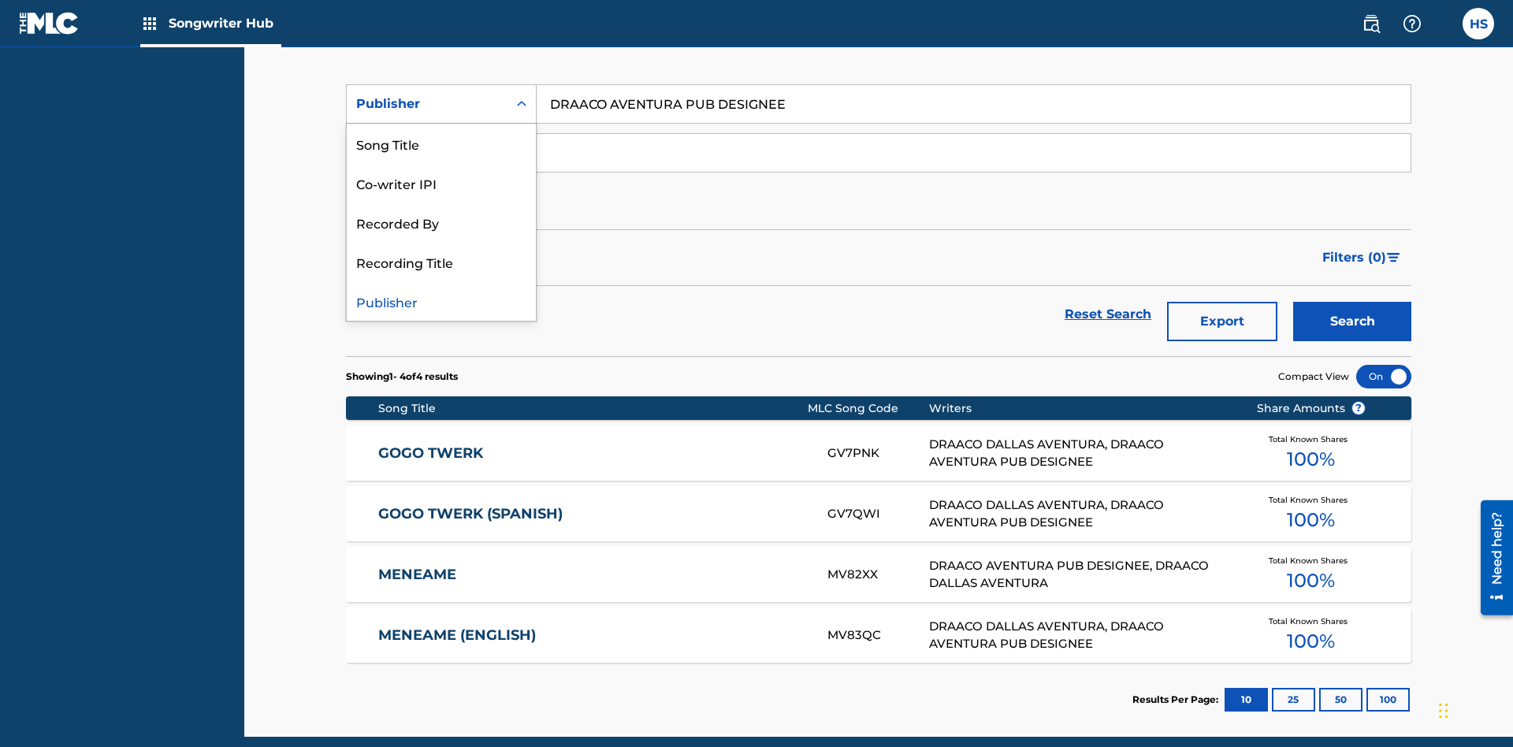
click at [441, 262] on div "Recording Title" at bounding box center [441, 261] width 189 height 39
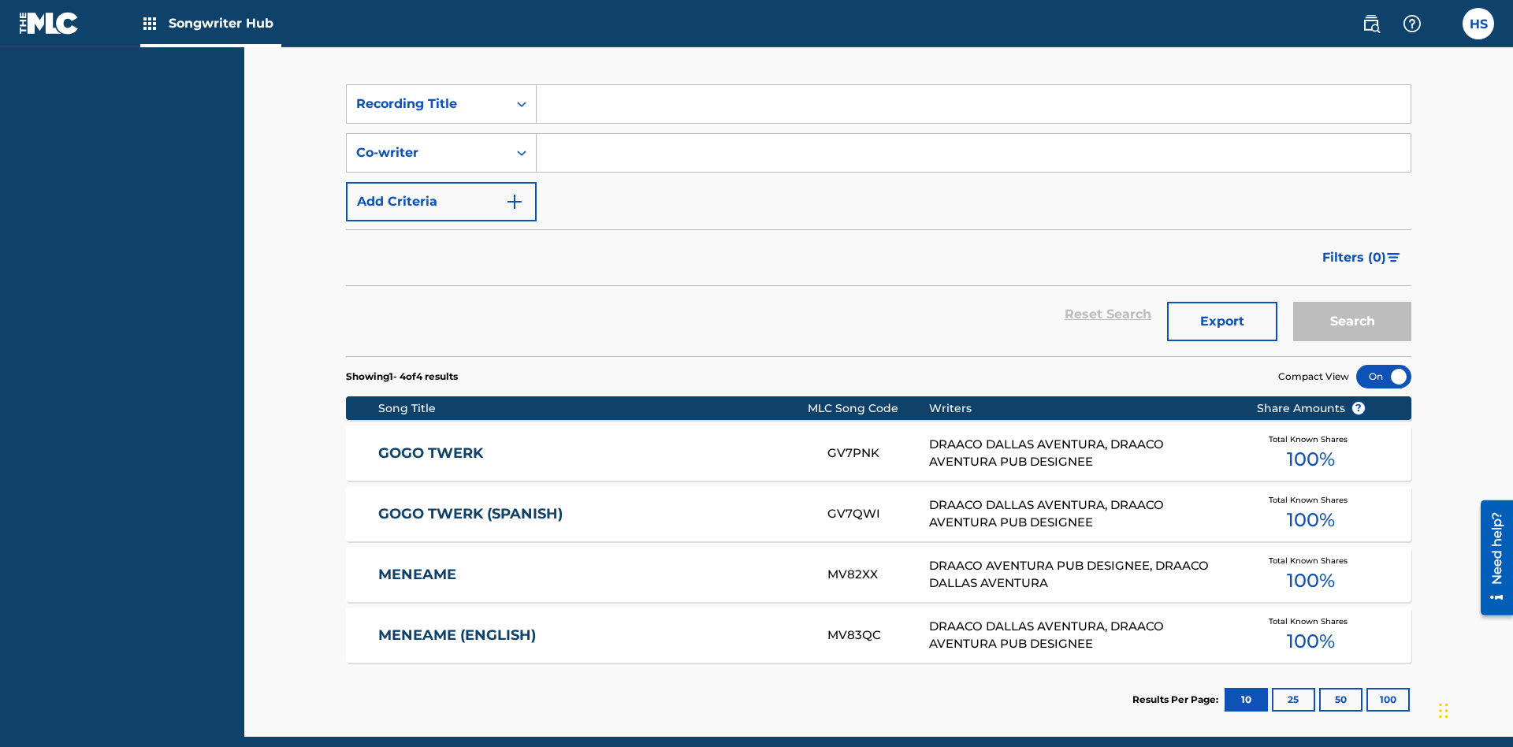
click at [973, 113] on input "Search Form" at bounding box center [974, 104] width 874 height 38
